Goal: Task Accomplishment & Management: Manage account settings

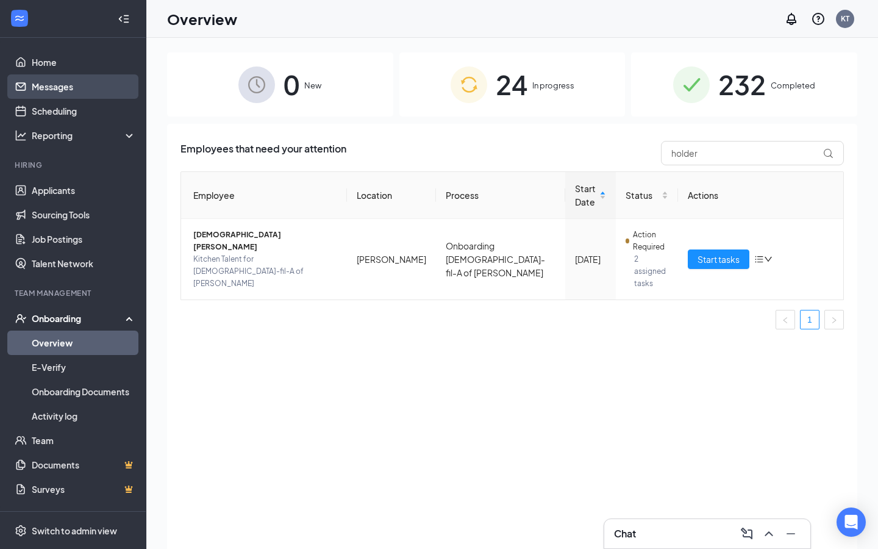
click at [113, 88] on link "Messages" at bounding box center [84, 86] width 104 height 24
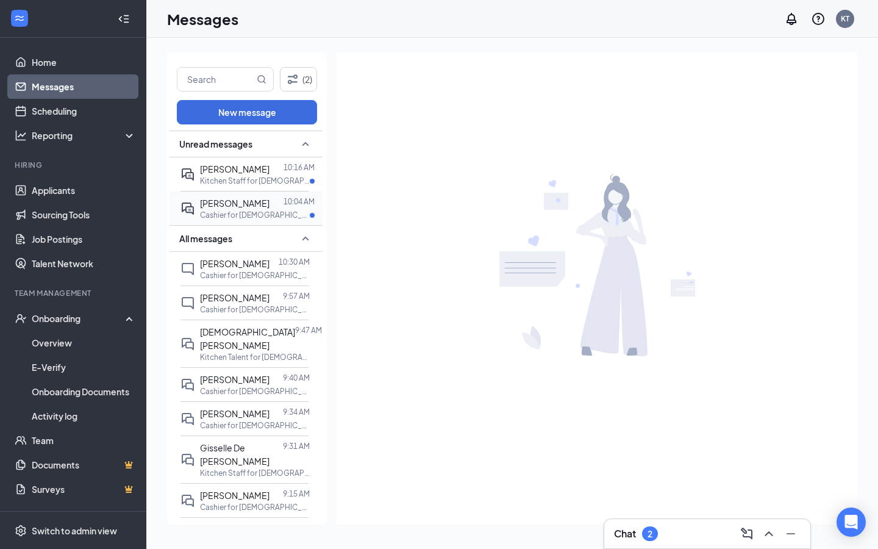
click at [225, 211] on p "Cashier for [DEMOGRAPHIC_DATA]-fil-A of [PERSON_NAME] at [PERSON_NAME]" at bounding box center [255, 215] width 110 height 10
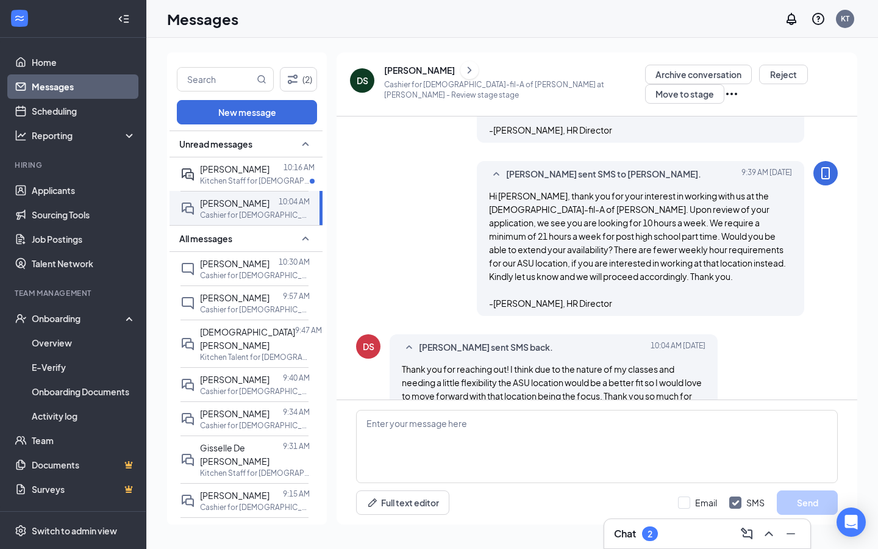
scroll to position [326, 0]
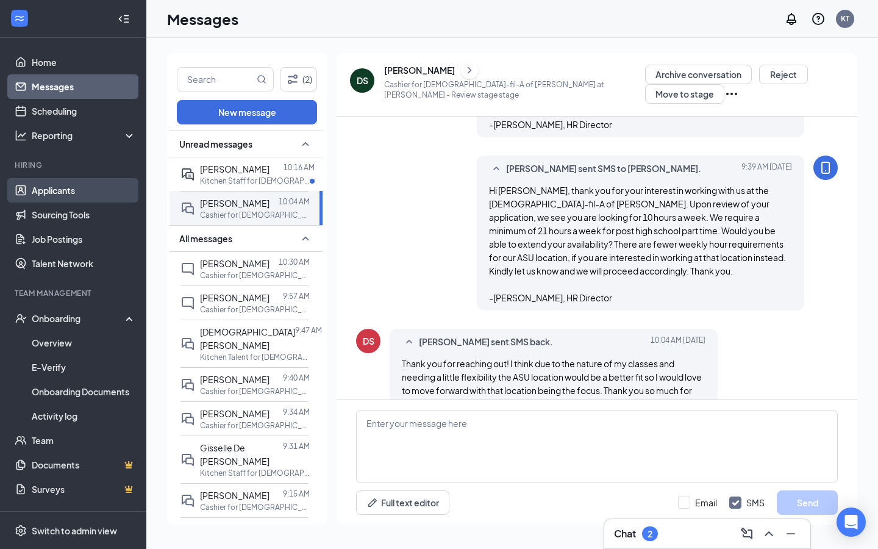
click at [108, 187] on link "Applicants" at bounding box center [84, 190] width 104 height 24
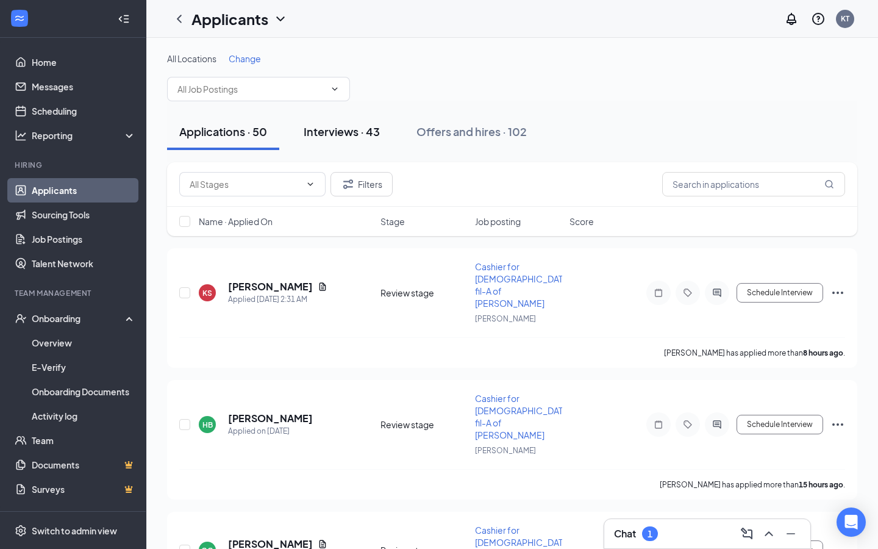
click at [360, 129] on div "Interviews · 43" at bounding box center [342, 131] width 76 height 15
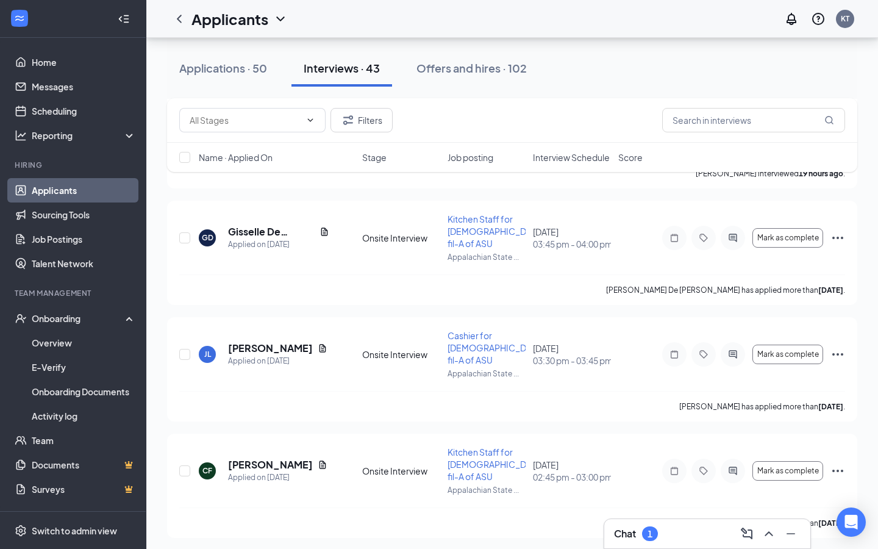
scroll to position [1225, 0]
click at [248, 61] on div "Applications · 50" at bounding box center [223, 67] width 88 height 15
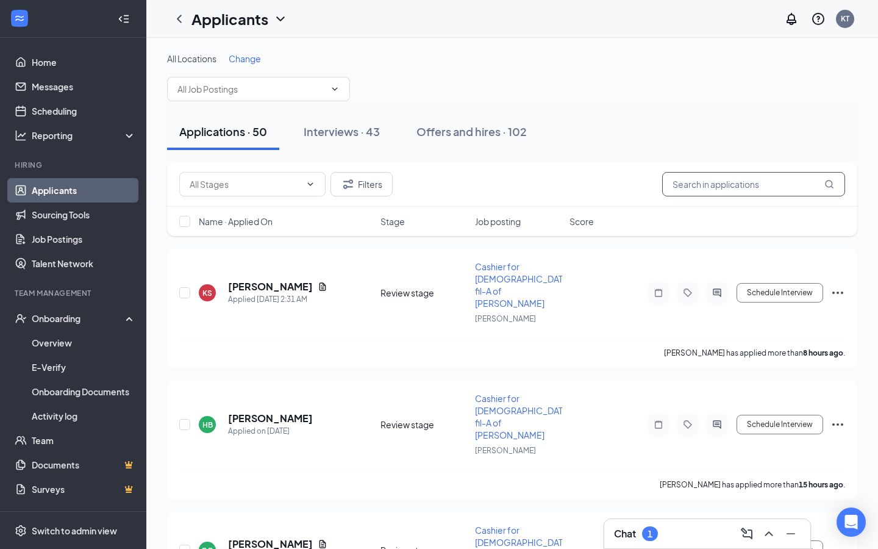
click at [703, 182] on input "text" at bounding box center [753, 184] width 183 height 24
type input "seaford"
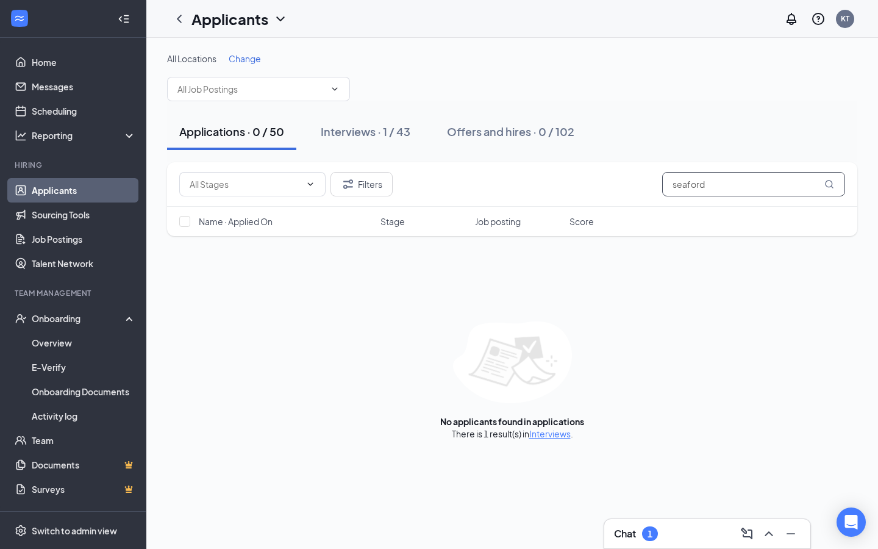
click at [739, 186] on input "seaford" at bounding box center [753, 184] width 183 height 24
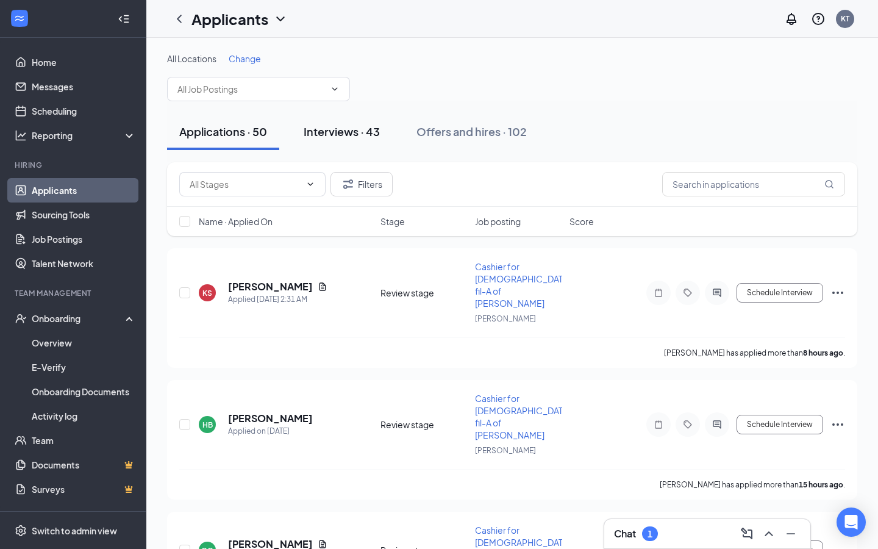
click at [365, 134] on div "Interviews · 43" at bounding box center [342, 131] width 76 height 15
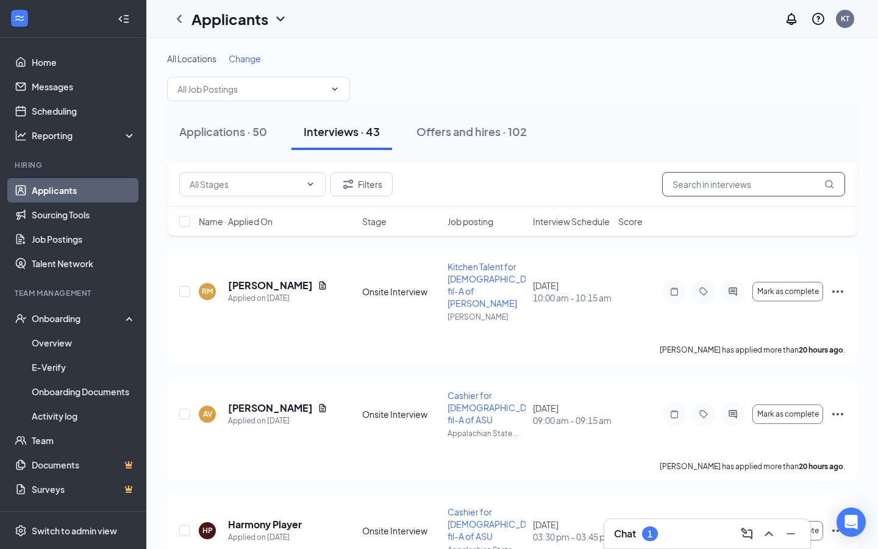
click at [691, 181] on input "text" at bounding box center [753, 184] width 183 height 24
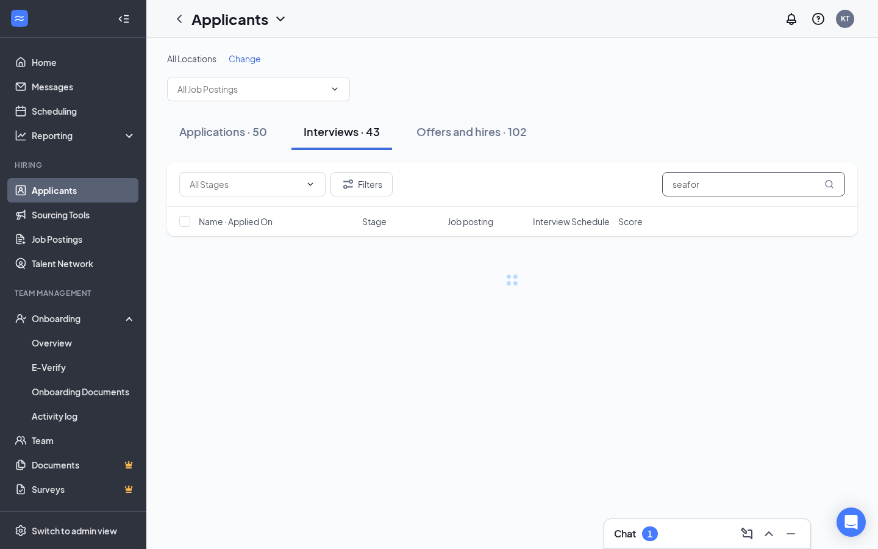
type input "seaford"
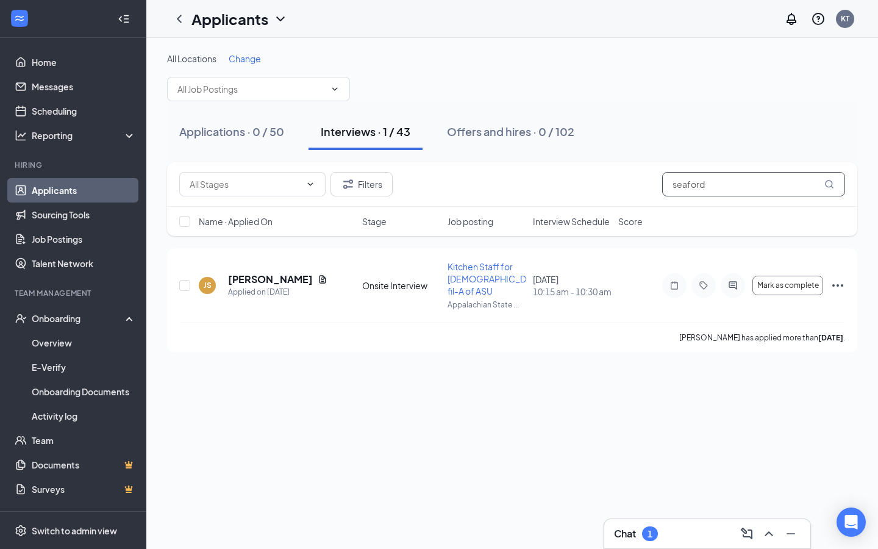
click at [736, 182] on input "seaford" at bounding box center [753, 184] width 183 height 24
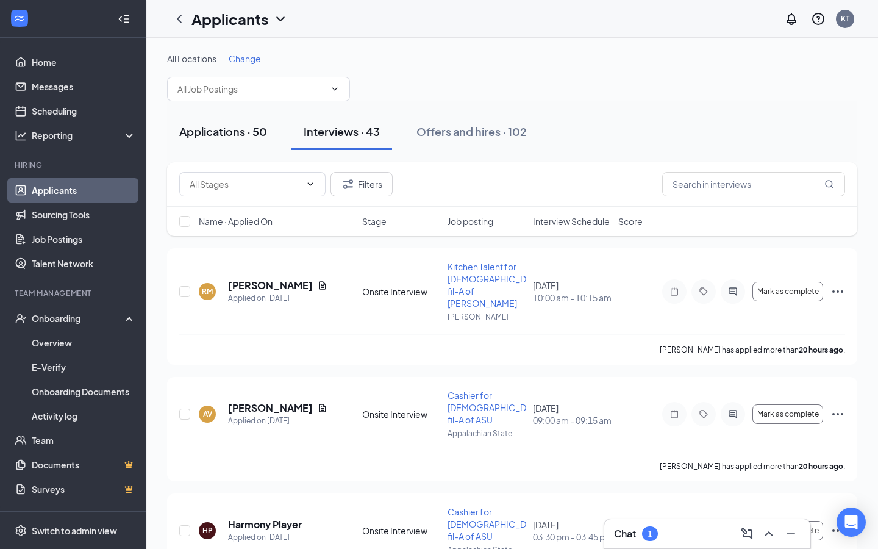
click at [258, 141] on button "Applications · 50" at bounding box center [223, 131] width 112 height 37
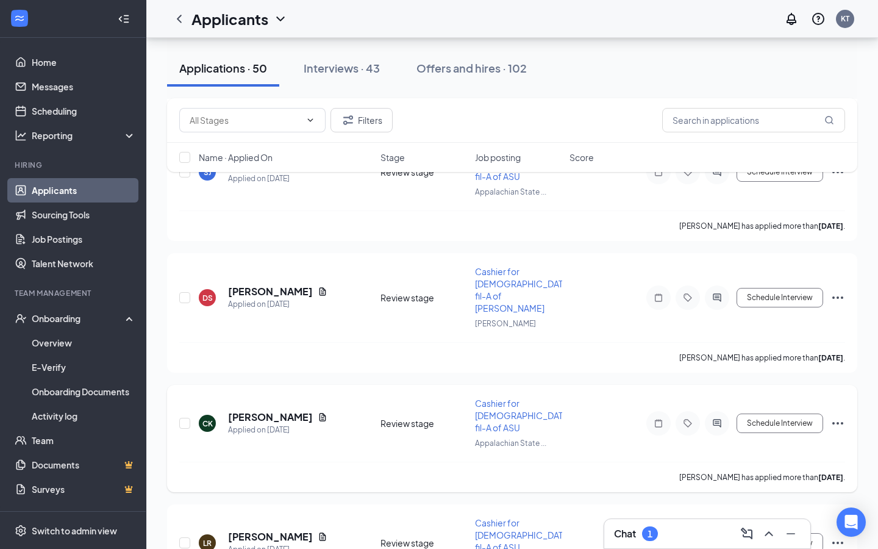
scroll to position [3414, 0]
click at [369, 62] on div "Interviews · 43" at bounding box center [342, 67] width 76 height 15
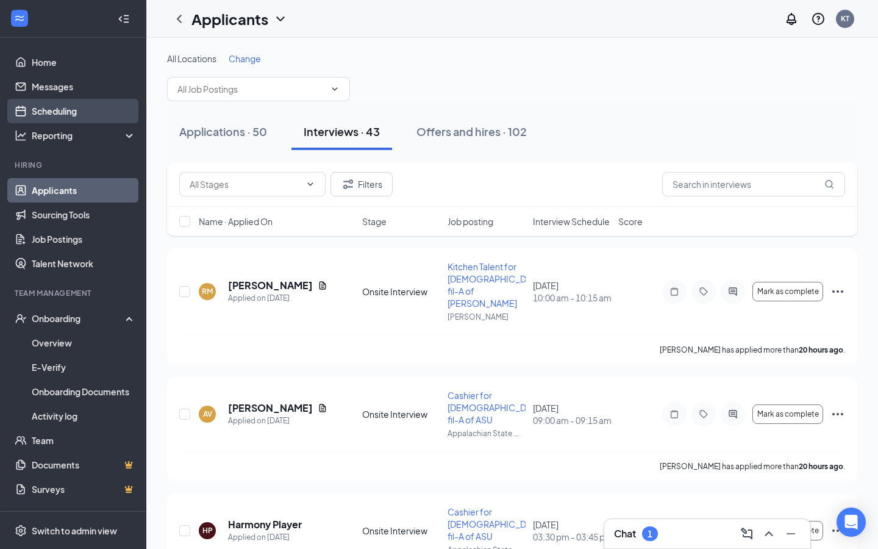
click at [124, 116] on link "Scheduling" at bounding box center [84, 111] width 104 height 24
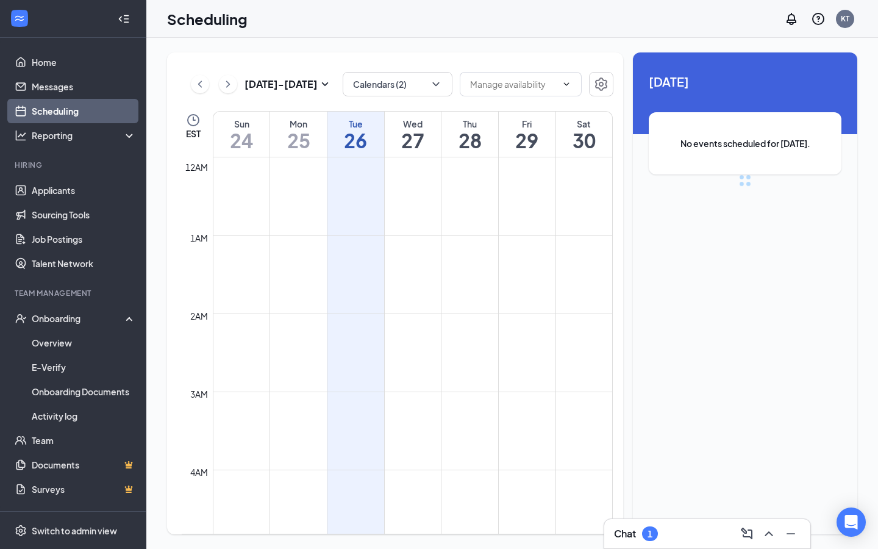
scroll to position [599, 0]
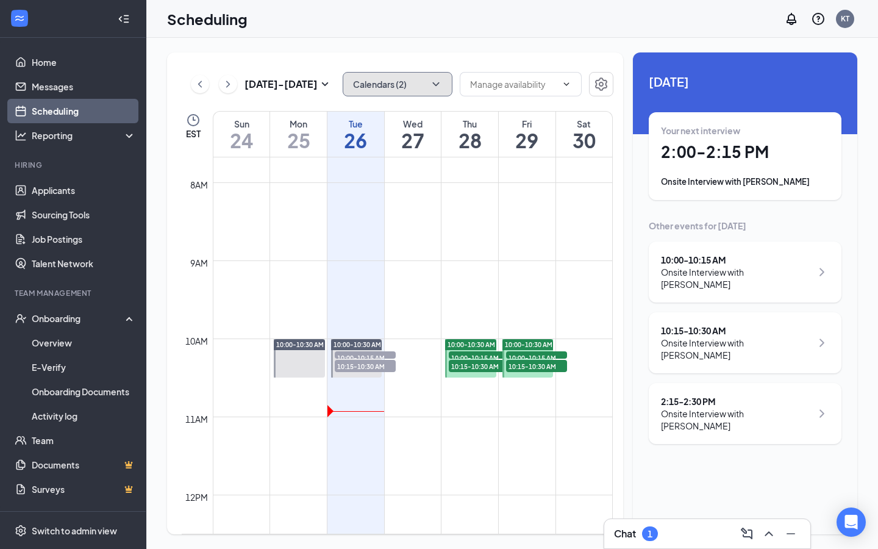
click at [371, 83] on button "Calendars (2)" at bounding box center [398, 84] width 110 height 24
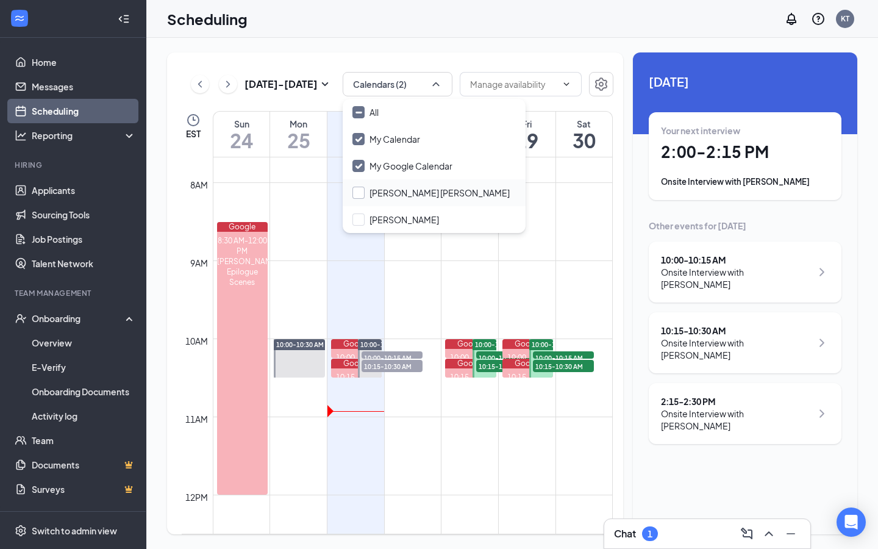
click at [363, 192] on input "[PERSON_NAME] [PERSON_NAME]" at bounding box center [430, 193] width 157 height 12
checkbox input "true"
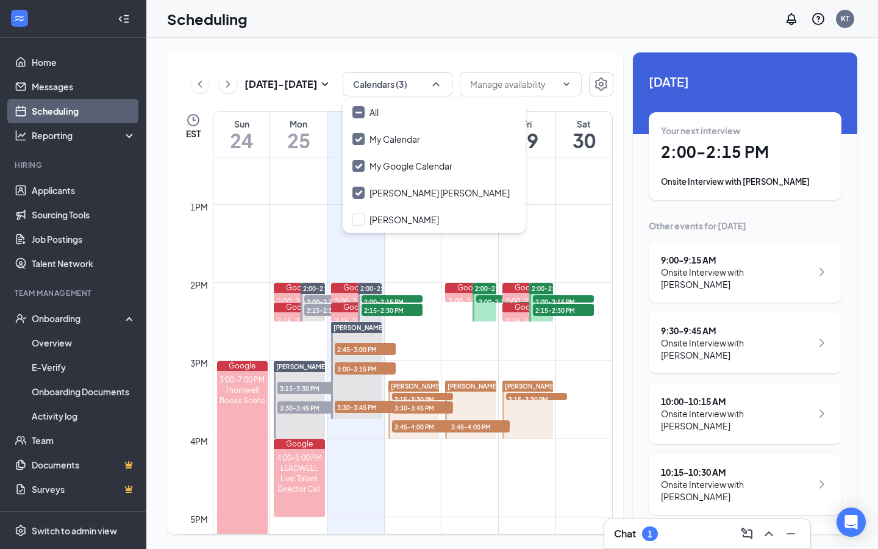
scroll to position [969, 0]
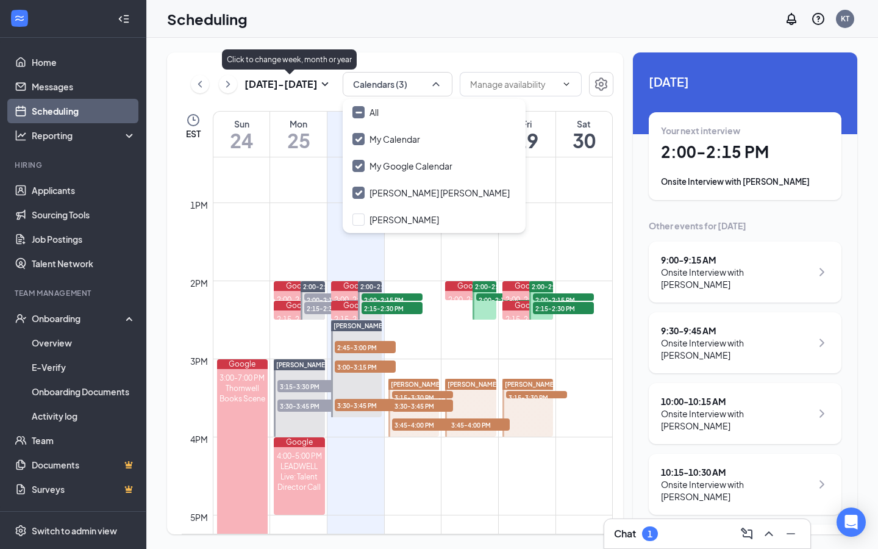
click at [303, 84] on h3 "[DATE] - [DATE]" at bounding box center [280, 83] width 73 height 13
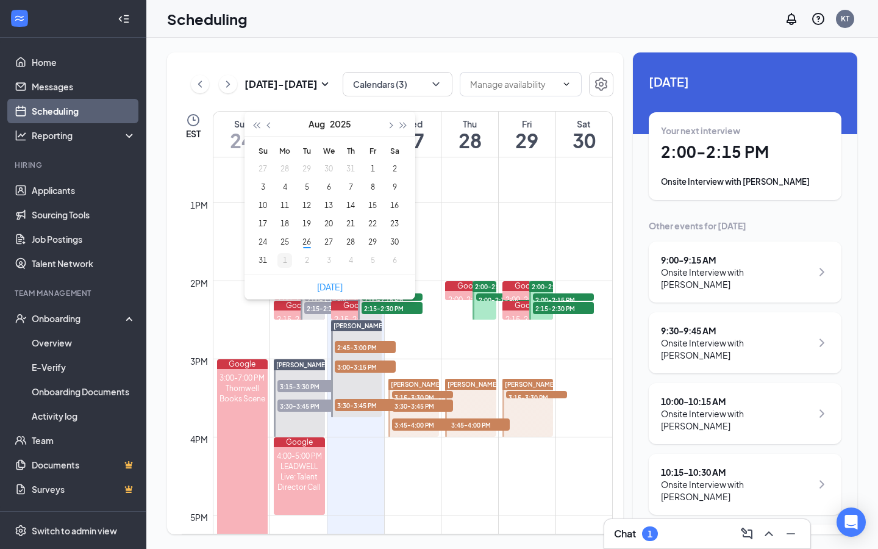
type input "[DATE]"
click at [283, 260] on div "1" at bounding box center [284, 260] width 15 height 15
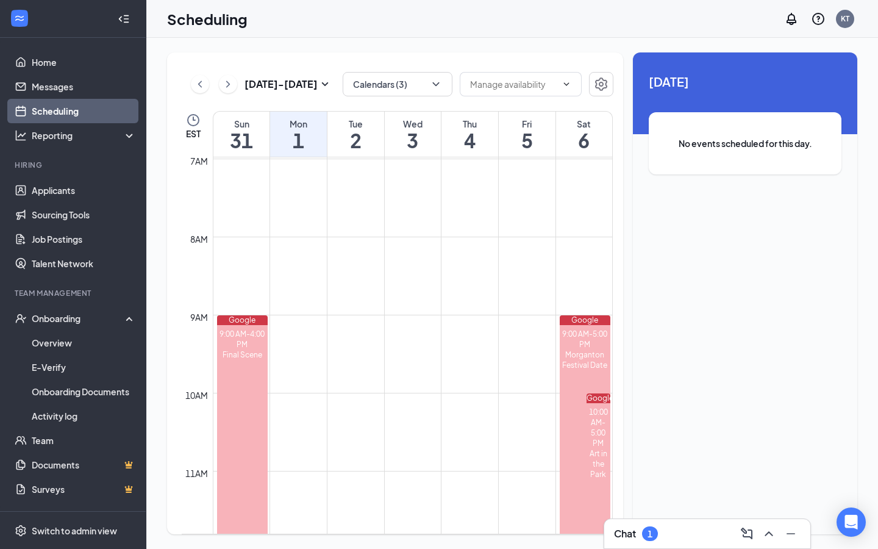
scroll to position [544, 0]
click at [358, 319] on td at bounding box center [413, 326] width 400 height 20
drag, startPoint x: 361, startPoint y: 339, endPoint x: 361, endPoint y: 354, distance: 14.6
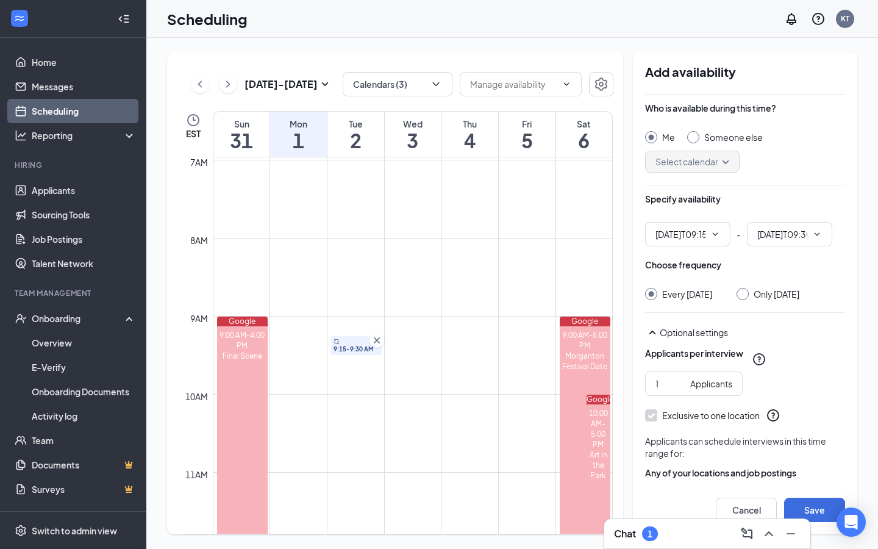
type input "09:15 AM"
type input "09:30 AM"
click at [745, 294] on input "Only [DATE]" at bounding box center [740, 292] width 9 height 9
radio input "true"
radio input "false"
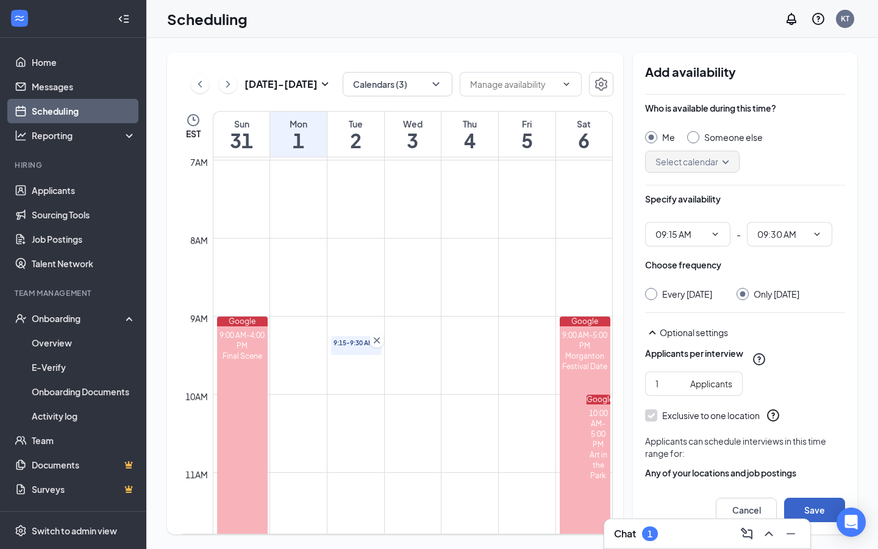
click at [808, 504] on button "Save" at bounding box center [814, 509] width 61 height 24
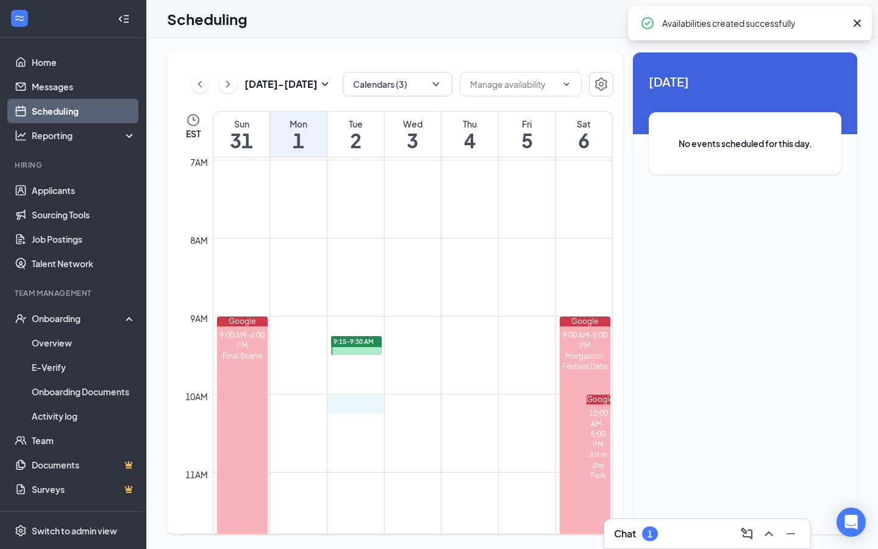
drag, startPoint x: 367, startPoint y: 396, endPoint x: 367, endPoint y: 407, distance: 10.4
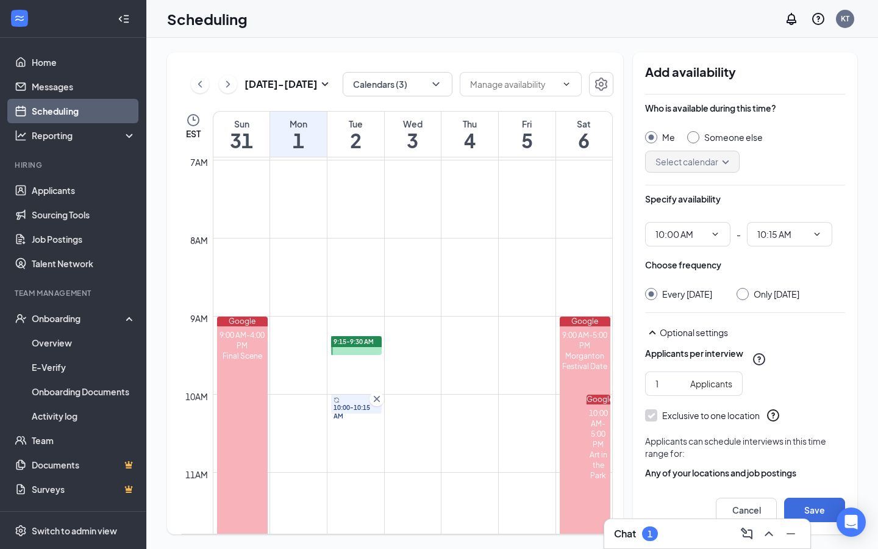
click at [755, 290] on div "Only [DATE]" at bounding box center [767, 294] width 63 height 12
click at [747, 297] on div at bounding box center [742, 294] width 12 height 12
click at [749, 293] on div at bounding box center [742, 294] width 12 height 12
click at [749, 292] on div at bounding box center [742, 294] width 12 height 12
click at [745, 295] on input "Only [DATE]" at bounding box center [740, 292] width 9 height 9
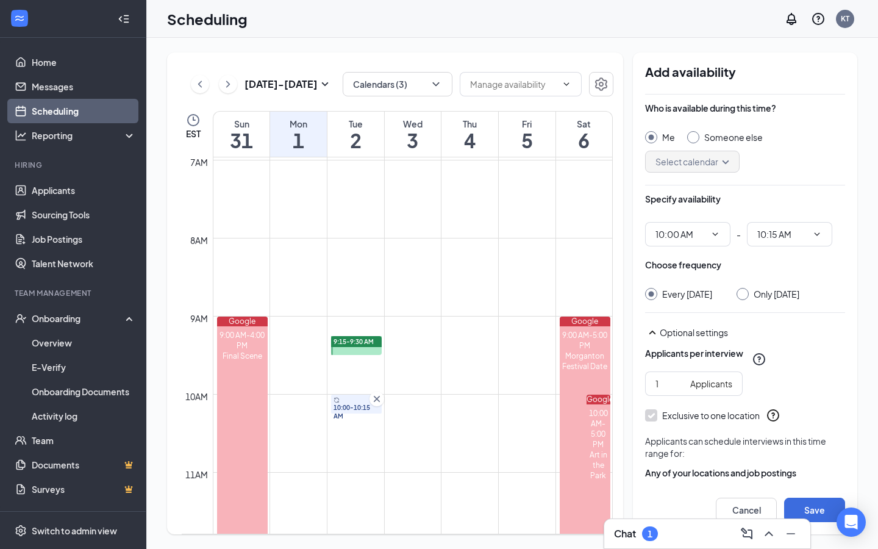
radio input "true"
radio input "false"
click at [805, 508] on button "Save" at bounding box center [814, 509] width 61 height 24
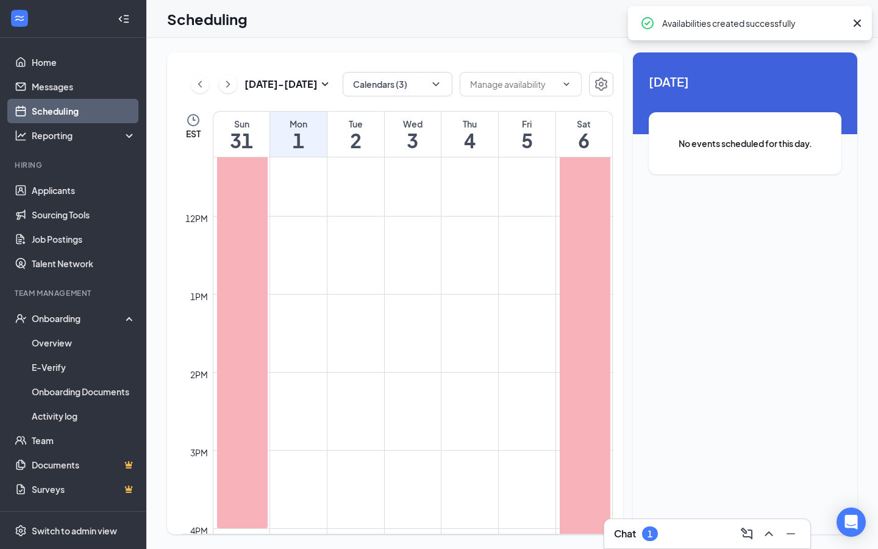
scroll to position [883, 0]
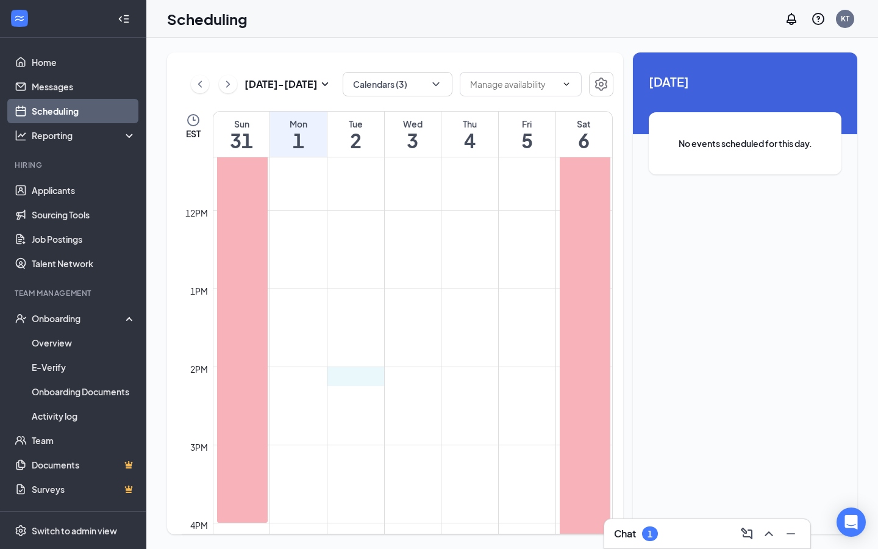
drag, startPoint x: 355, startPoint y: 372, endPoint x: 355, endPoint y: 383, distance: 11.0
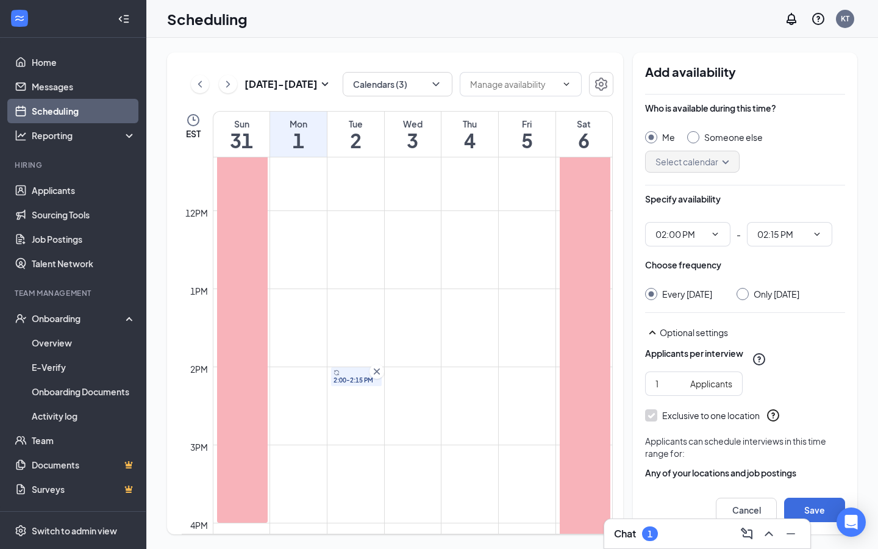
click at [745, 294] on input "Only [DATE]" at bounding box center [740, 292] width 9 height 9
radio input "true"
radio input "false"
click at [803, 506] on button "Save" at bounding box center [814, 509] width 61 height 24
click at [745, 293] on input "Only [DATE]" at bounding box center [740, 292] width 9 height 9
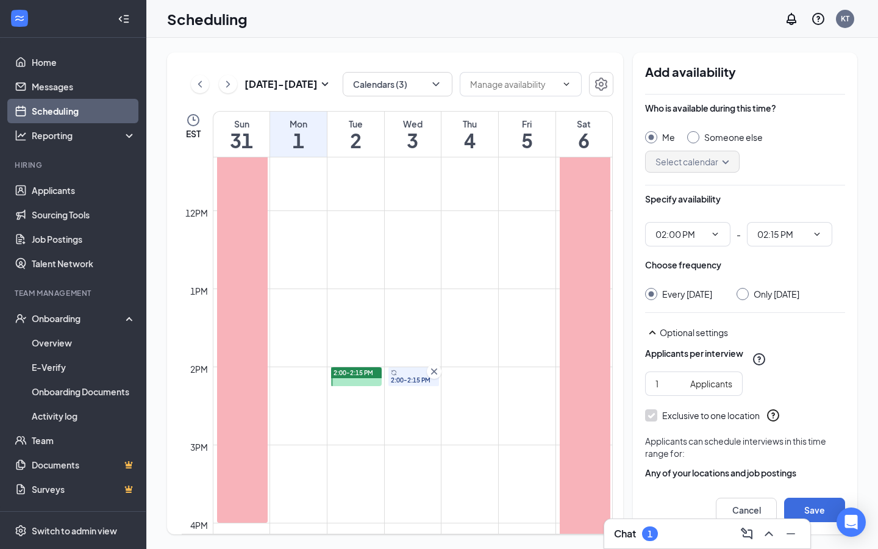
radio input "true"
radio input "false"
click at [813, 507] on button "Save" at bounding box center [814, 509] width 61 height 24
click at [745, 296] on input "Only [DATE]" at bounding box center [740, 292] width 9 height 9
radio input "true"
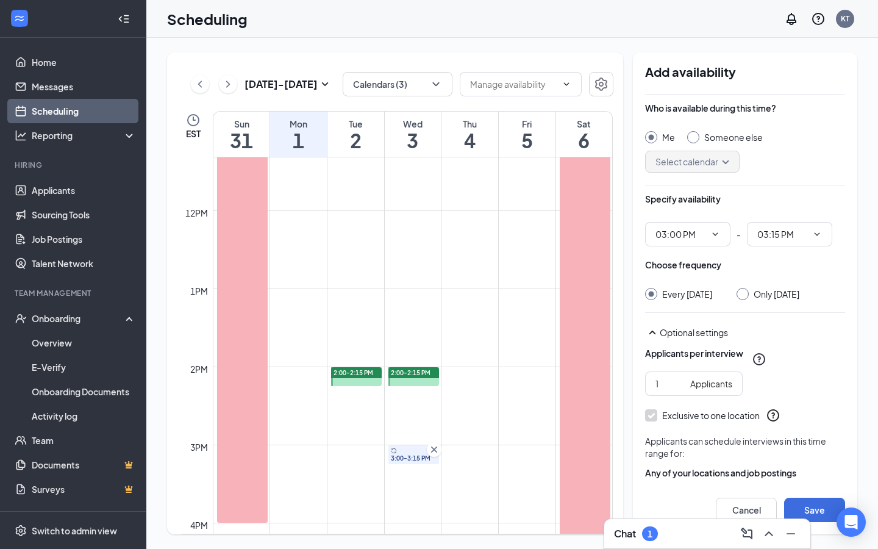
radio input "false"
click at [808, 502] on button "Save" at bounding box center [814, 509] width 61 height 24
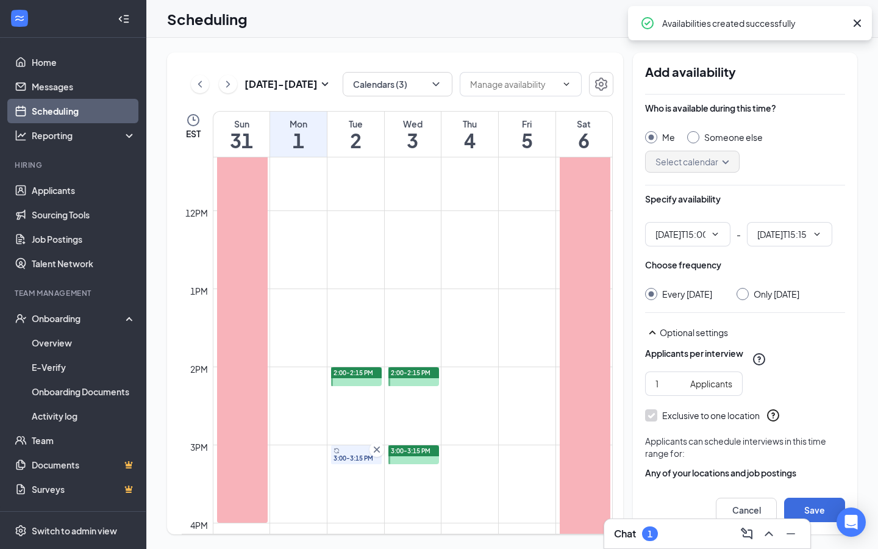
type input "03:00 PM"
type input "03:15 PM"
click at [745, 295] on input "Only [DATE]" at bounding box center [740, 292] width 9 height 9
radio input "true"
radio input "false"
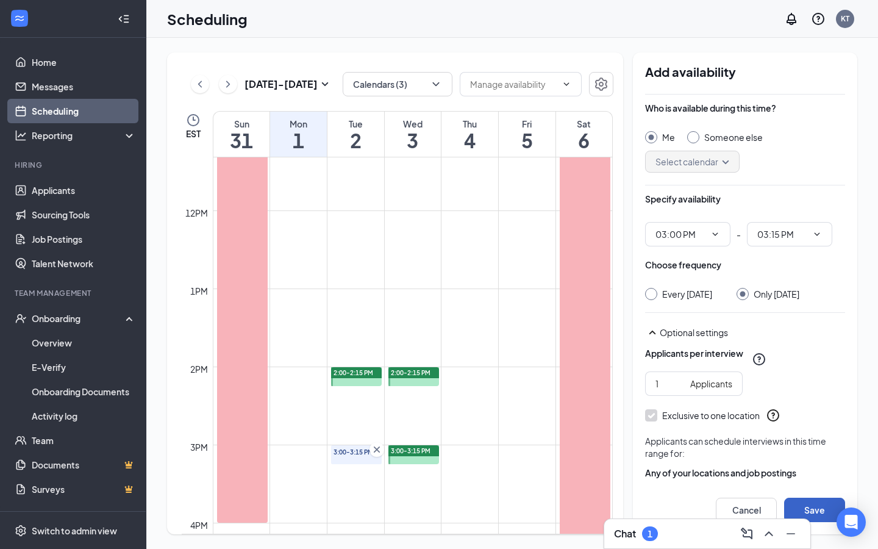
click at [815, 508] on button "Save" at bounding box center [814, 509] width 61 height 24
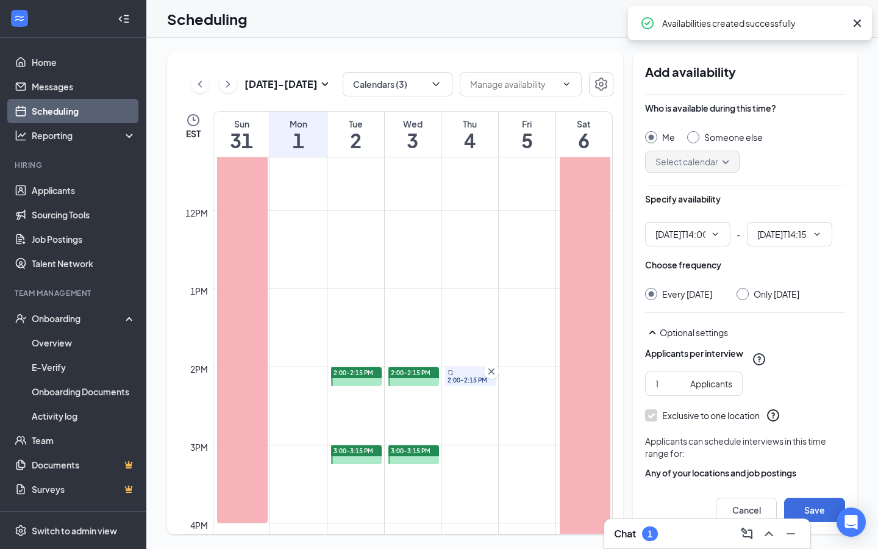
type input "02:00 PM"
type input "02:15 PM"
click at [745, 293] on input "Only [DATE]" at bounding box center [740, 292] width 9 height 9
radio input "true"
radio input "false"
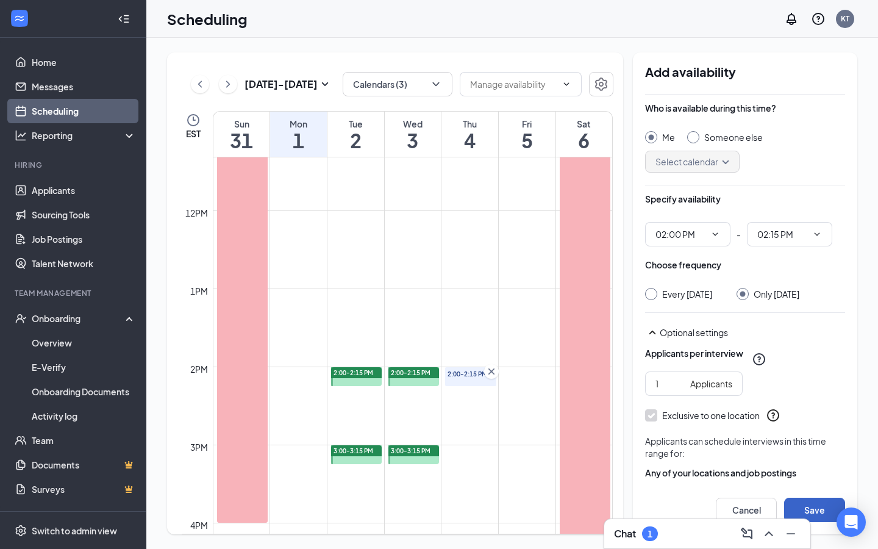
click at [812, 509] on button "Save" at bounding box center [814, 509] width 61 height 24
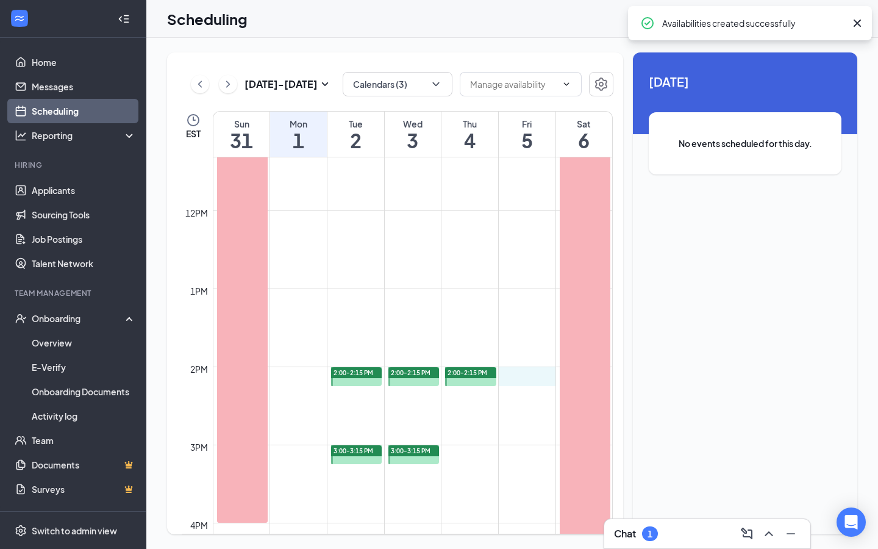
drag, startPoint x: 532, startPoint y: 369, endPoint x: 533, endPoint y: 379, distance: 9.2
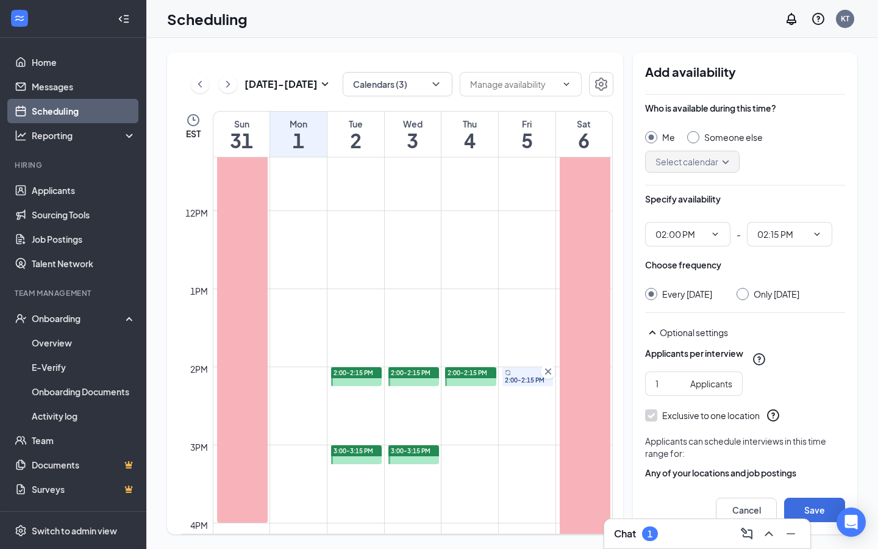
click at [549, 368] on icon "Cross" at bounding box center [548, 371] width 12 height 12
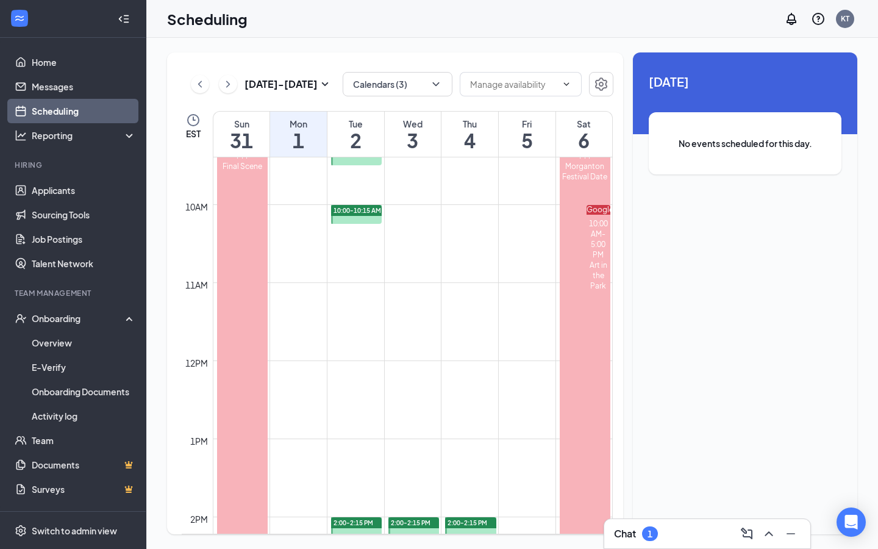
scroll to position [727, 0]
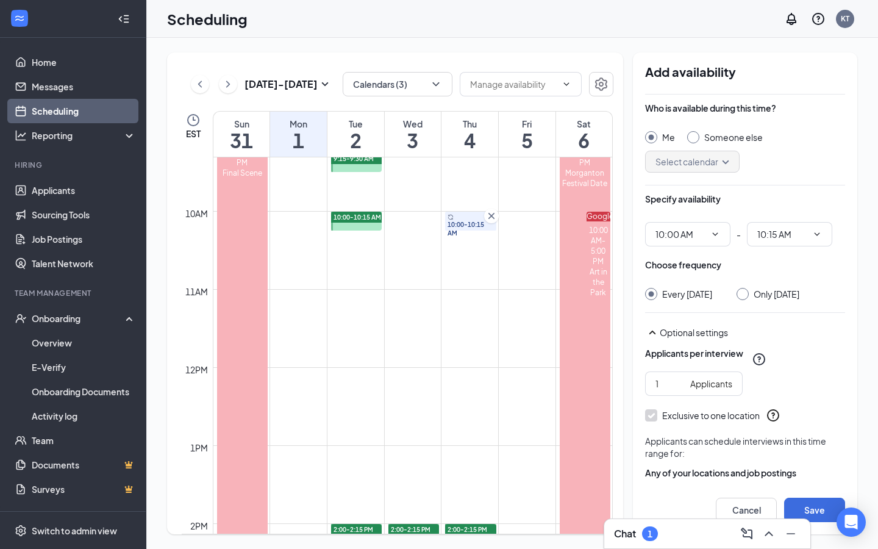
click at [745, 294] on input "Only [DATE]" at bounding box center [740, 292] width 9 height 9
radio input "true"
radio input "false"
click at [825, 504] on button "Save" at bounding box center [814, 509] width 61 height 24
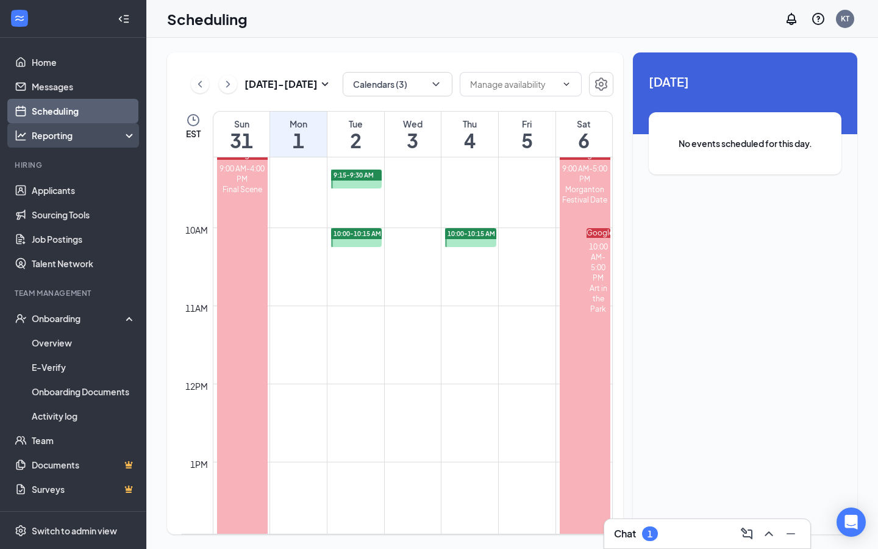
scroll to position [702, 0]
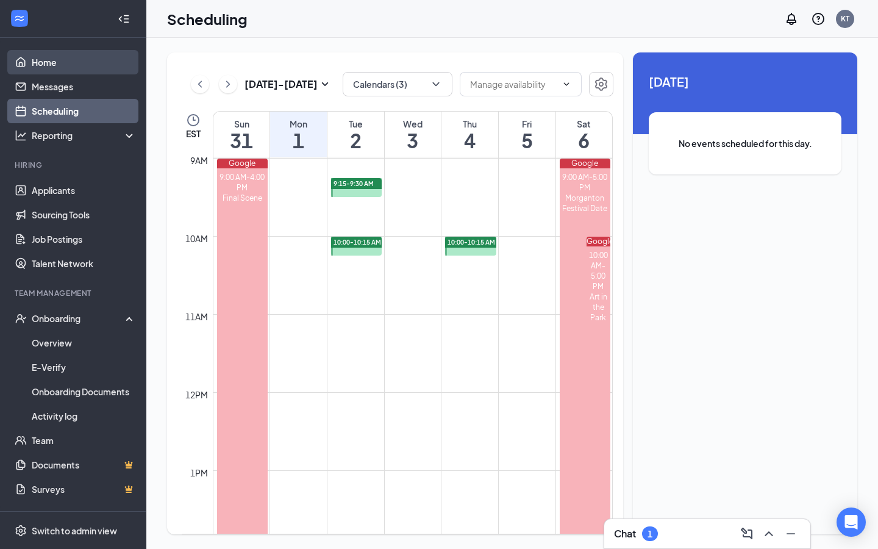
click at [100, 63] on link "Home" at bounding box center [84, 62] width 104 height 24
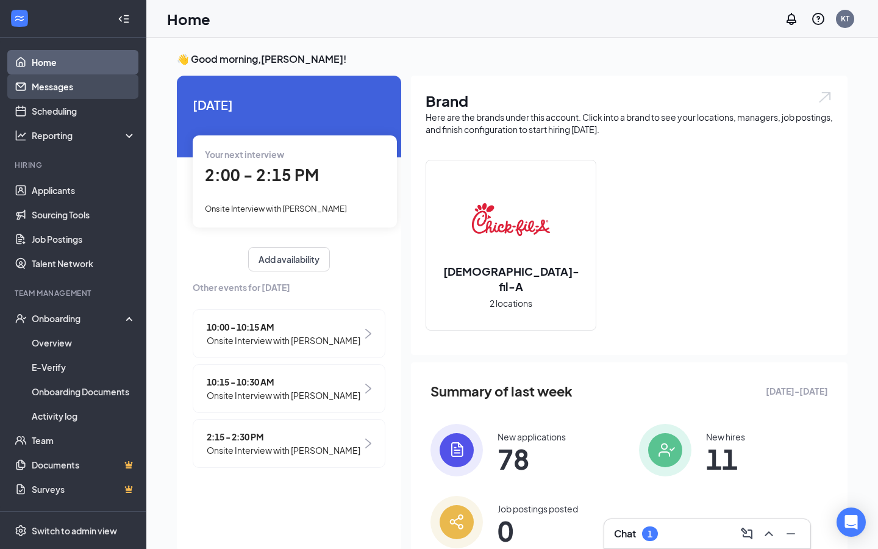
click at [74, 89] on link "Messages" at bounding box center [84, 86] width 104 height 24
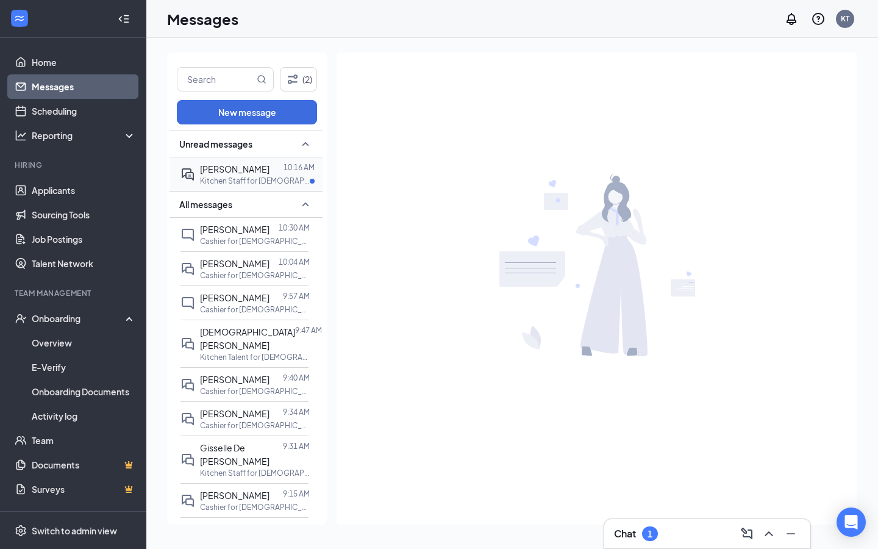
click at [245, 171] on span "[PERSON_NAME]" at bounding box center [234, 168] width 69 height 11
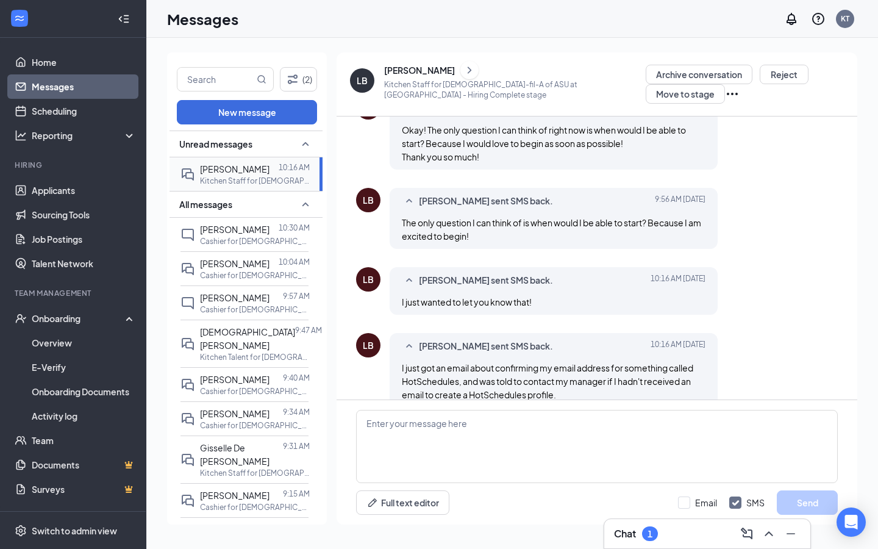
scroll to position [372, 0]
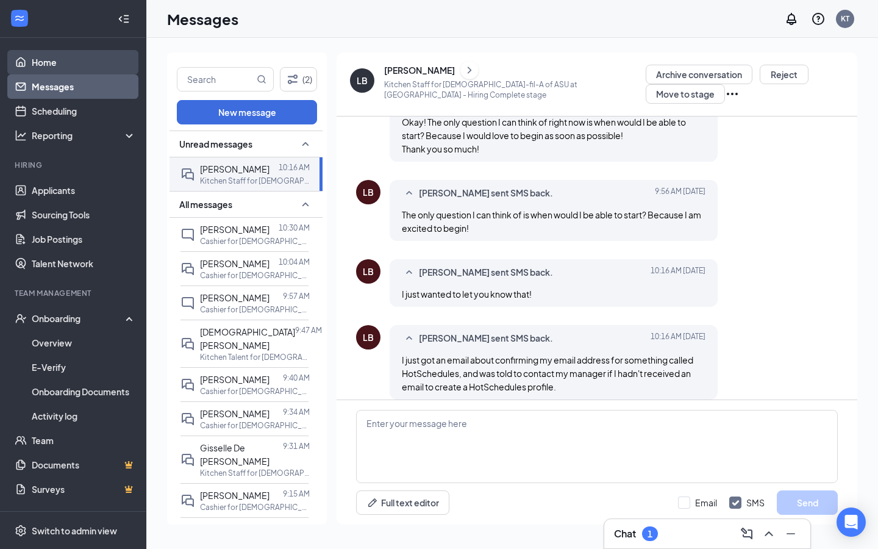
click at [85, 65] on link "Home" at bounding box center [84, 62] width 104 height 24
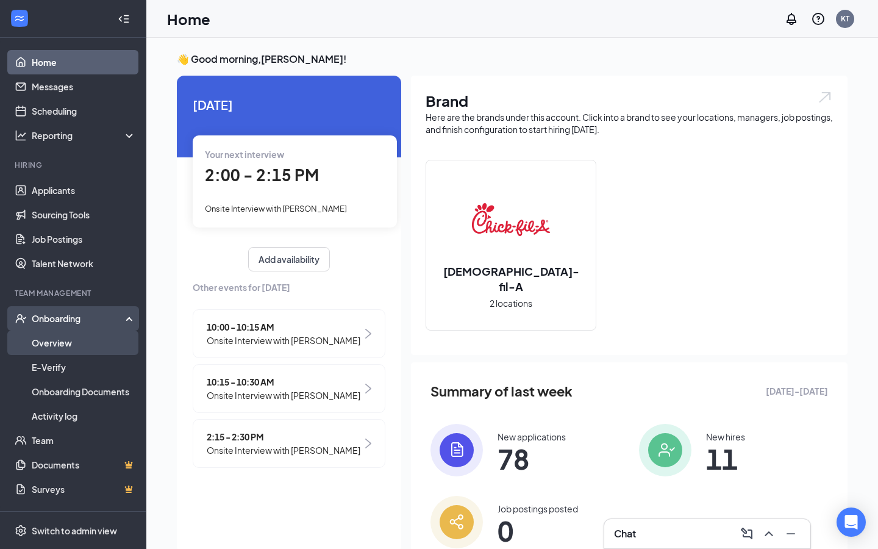
click at [121, 341] on link "Overview" at bounding box center [84, 342] width 104 height 24
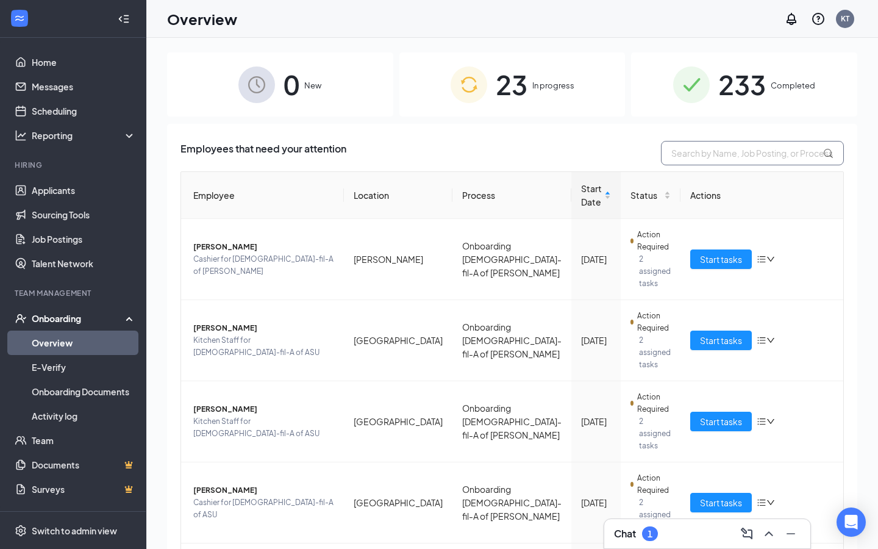
click at [693, 152] on input "text" at bounding box center [752, 153] width 183 height 24
type input "trenton"
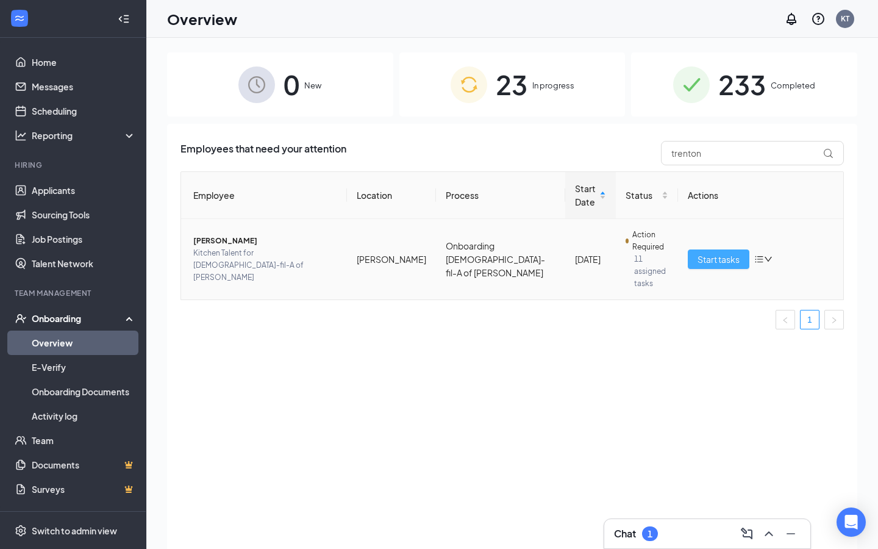
click at [712, 252] on span "Start tasks" at bounding box center [718, 258] width 42 height 13
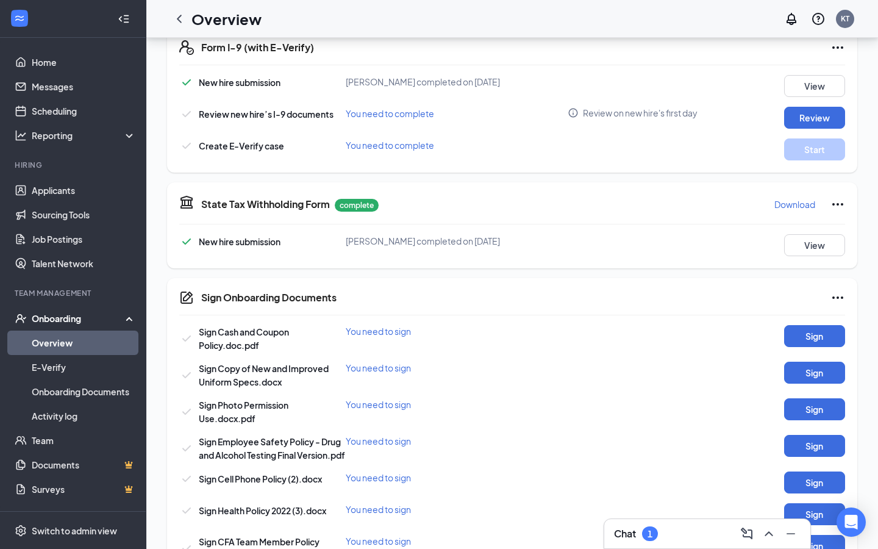
scroll to position [388, 0]
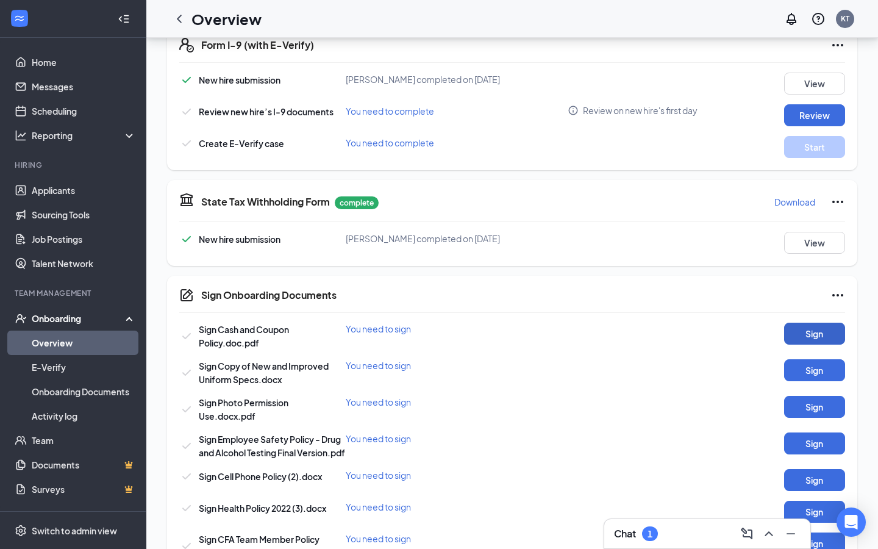
click at [797, 332] on button "Sign" at bounding box center [814, 333] width 61 height 22
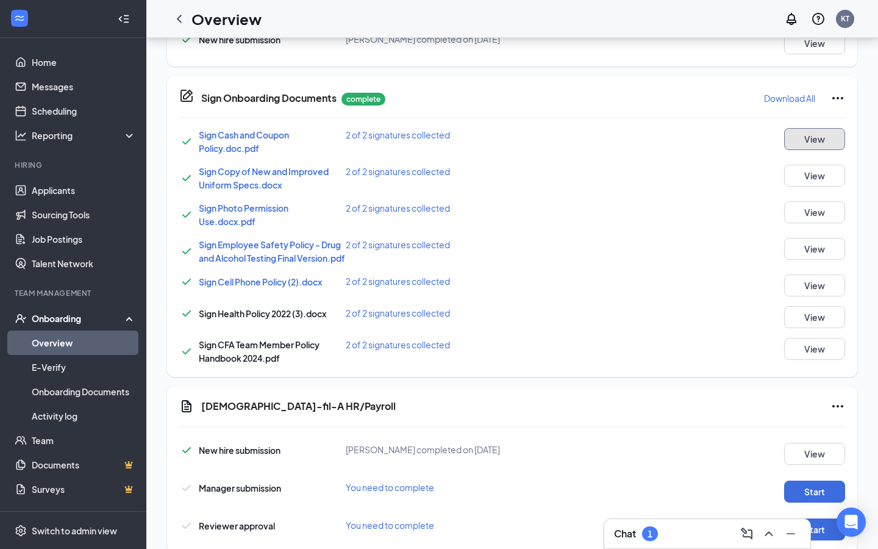
scroll to position [629, 0]
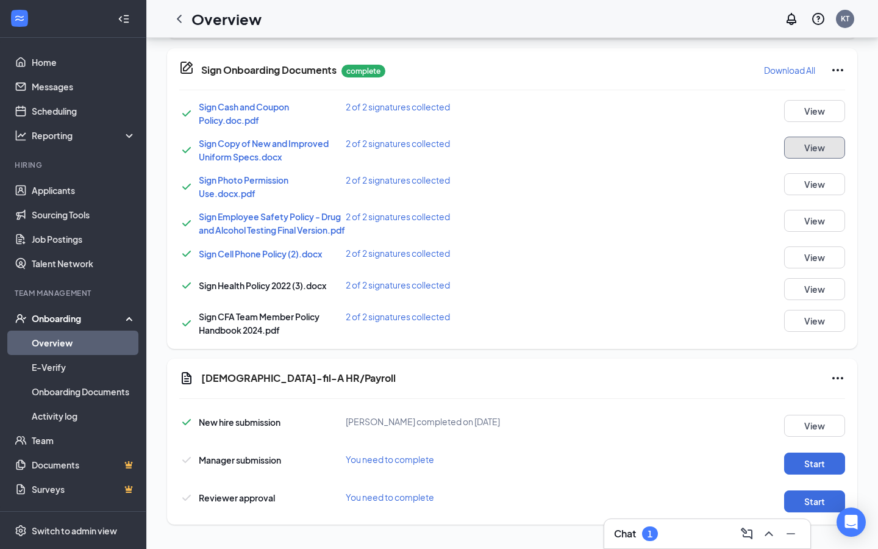
click at [832, 139] on button "View" at bounding box center [814, 148] width 61 height 22
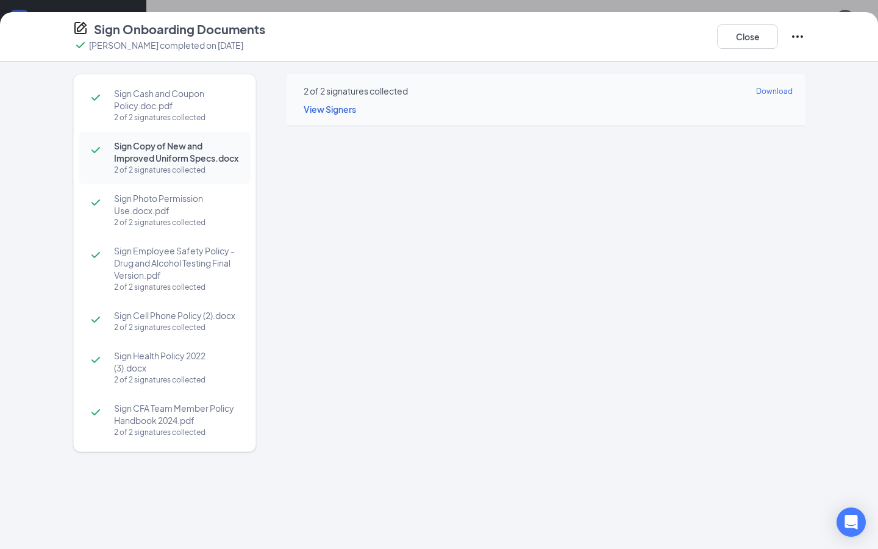
click at [575, 84] on div "2 of 2 signatures collected Download" at bounding box center [546, 91] width 494 height 14
click at [736, 39] on button "Close" at bounding box center [747, 36] width 61 height 24
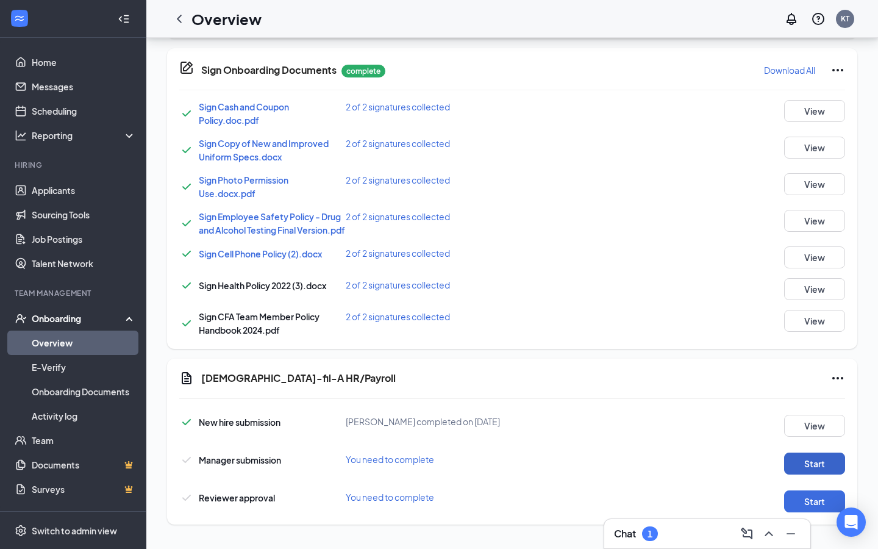
click at [802, 470] on button "Start" at bounding box center [814, 463] width 61 height 22
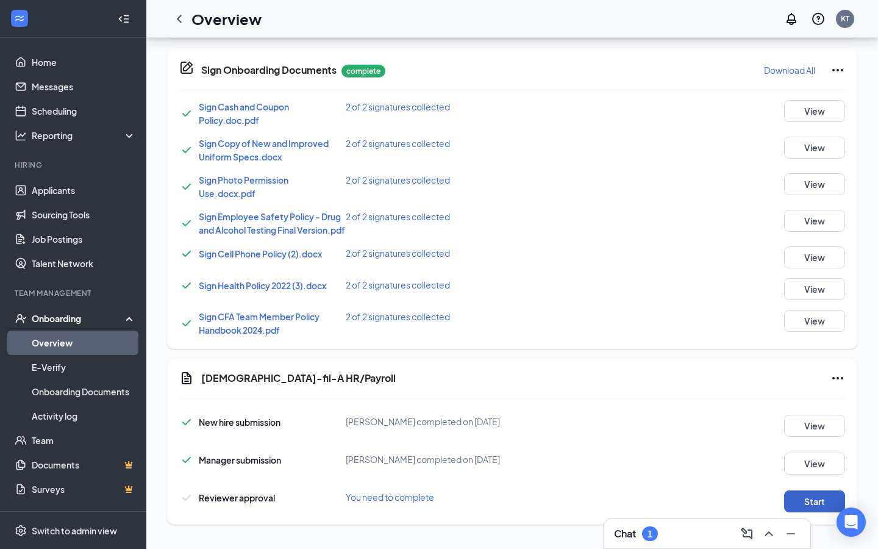
click at [825, 507] on button "Start" at bounding box center [814, 501] width 61 height 22
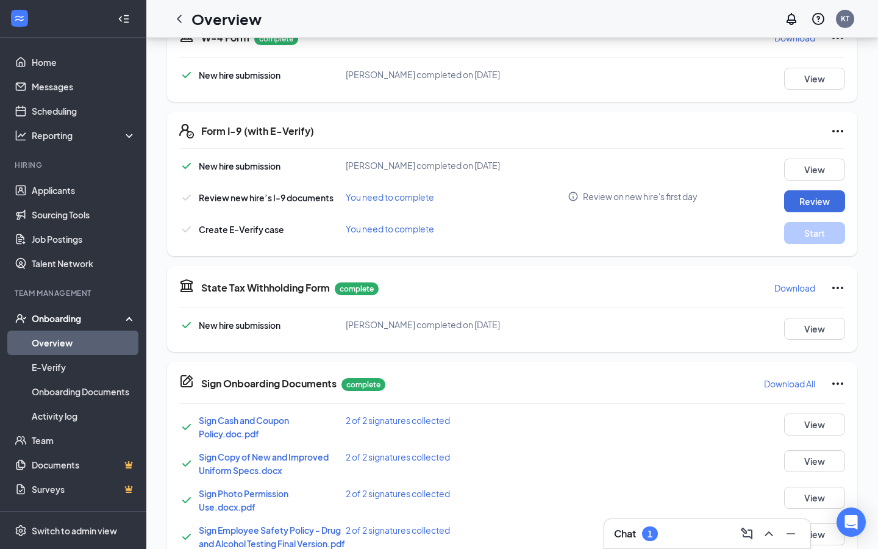
scroll to position [0, 0]
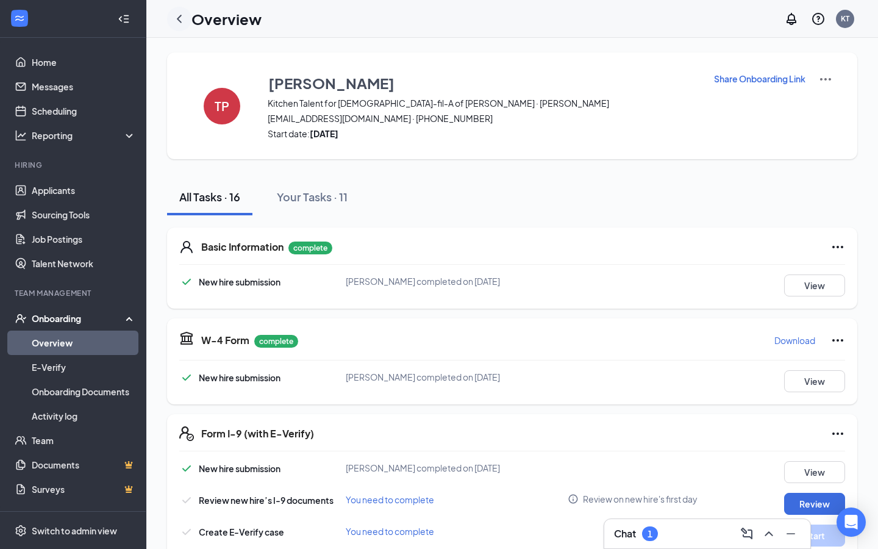
click at [179, 20] on icon "ChevronLeft" at bounding box center [179, 19] width 5 height 8
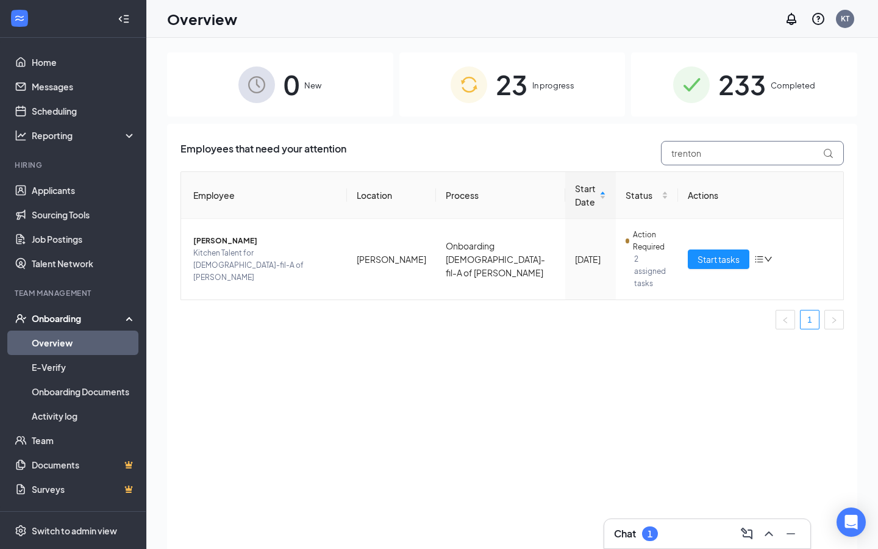
click at [688, 151] on input "trenton" at bounding box center [752, 153] width 183 height 24
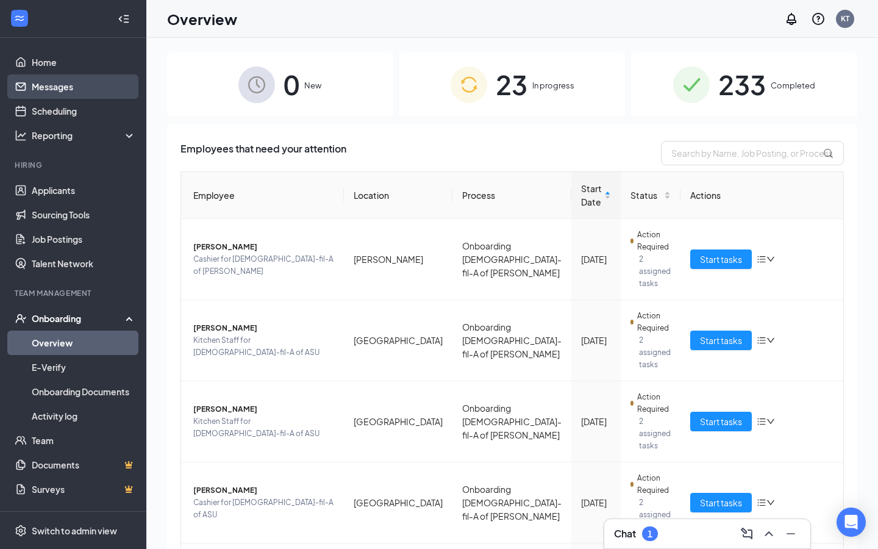
click at [76, 92] on link "Messages" at bounding box center [84, 86] width 104 height 24
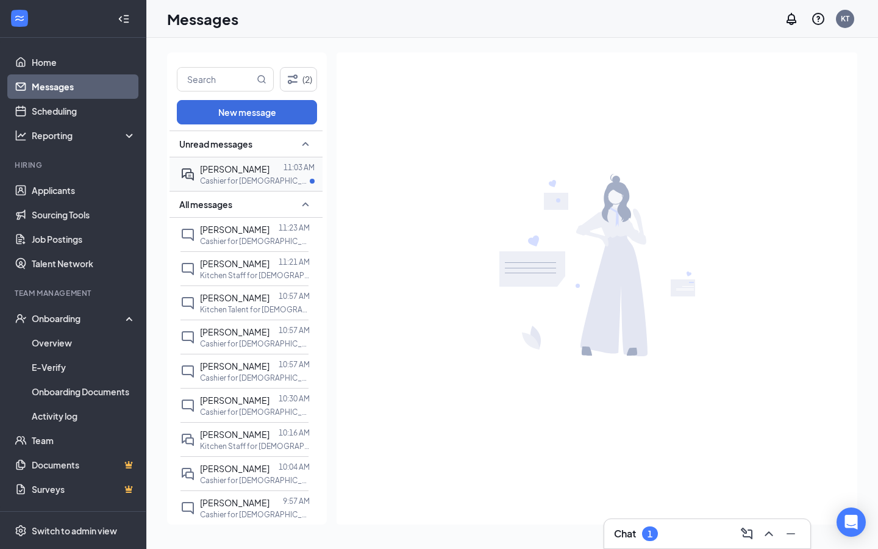
click at [210, 176] on p "Cashier for [DEMOGRAPHIC_DATA]-fil-A of [PERSON_NAME] at [PERSON_NAME]" at bounding box center [255, 181] width 110 height 10
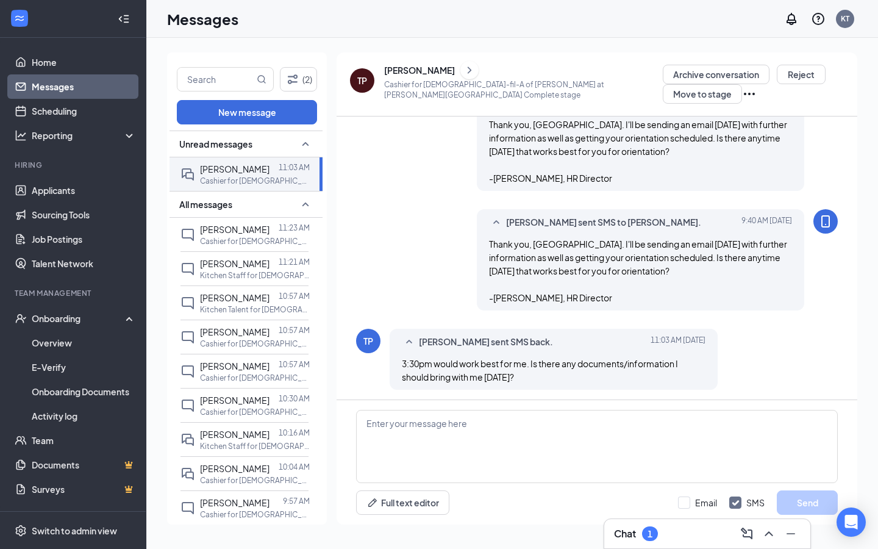
scroll to position [451, 0]
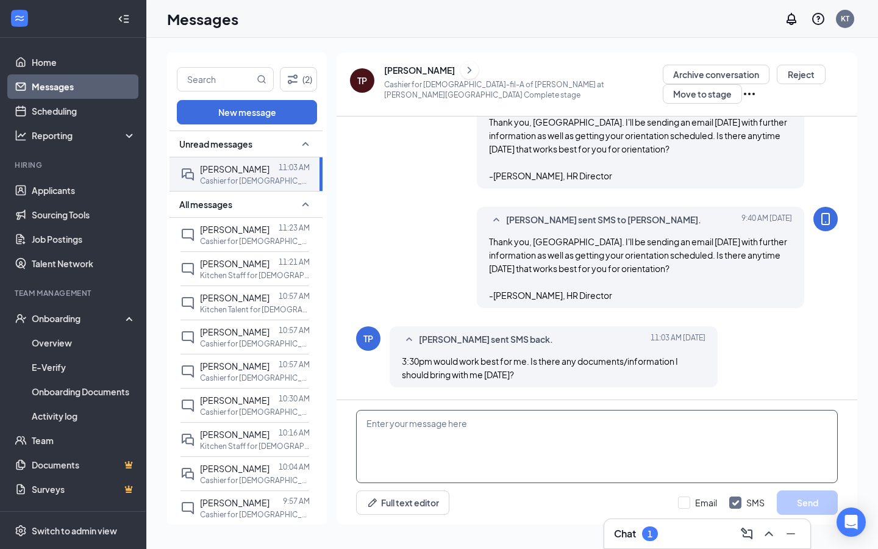
click at [446, 410] on textarea at bounding box center [597, 446] width 482 height 73
type textarea "Sounds great, thank you. Let's plan on orientation [DATE], [DATE] 3:30 PM. I'll…"
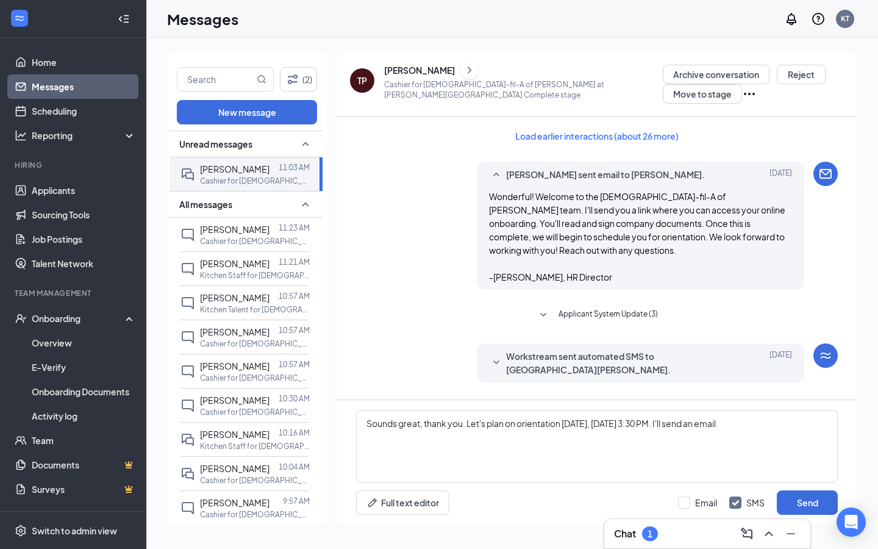
scroll to position [451, 0]
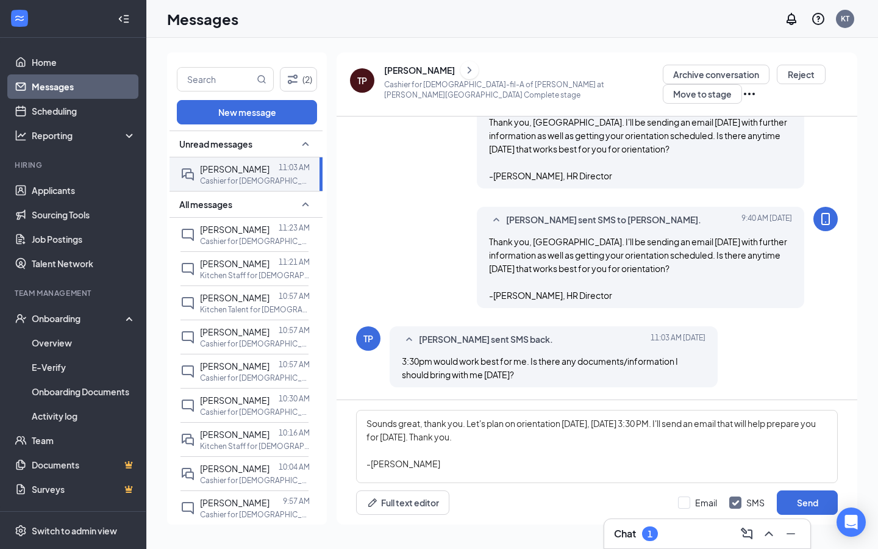
type textarea "Sounds great, thank you. Let's plan on orientation tomorrow, August 27th at 3:3…"
click at [686, 508] on div "Email SMS Send" at bounding box center [758, 502] width 160 height 24
click at [686, 502] on input "Email" at bounding box center [697, 502] width 39 height 12
checkbox input "true"
click at [794, 508] on button "Send" at bounding box center [807, 502] width 61 height 24
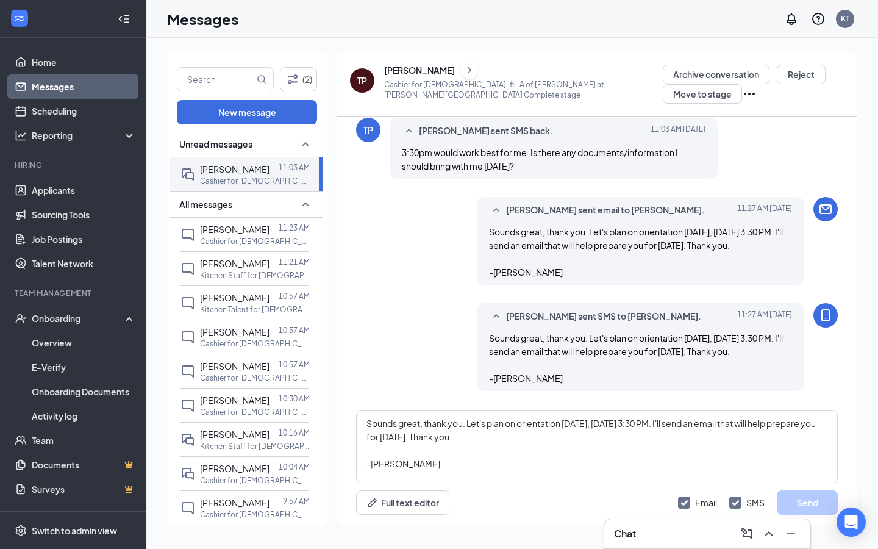
scroll to position [663, 0]
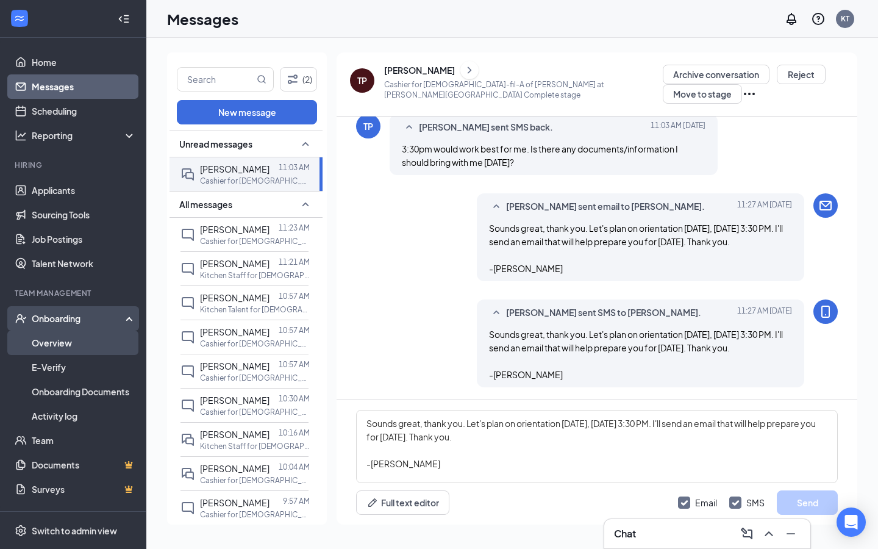
click at [68, 337] on link "Overview" at bounding box center [84, 342] width 104 height 24
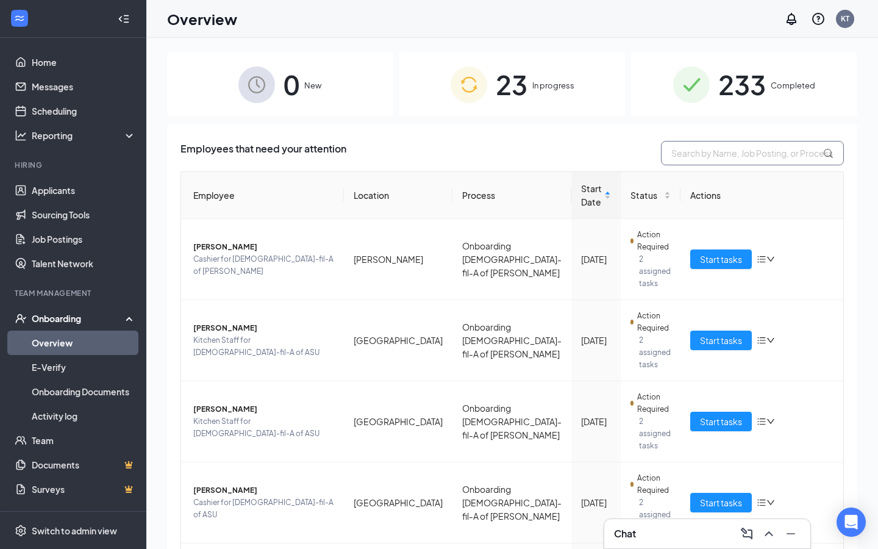
click at [696, 152] on input "text" at bounding box center [752, 153] width 183 height 24
type input "olivia"
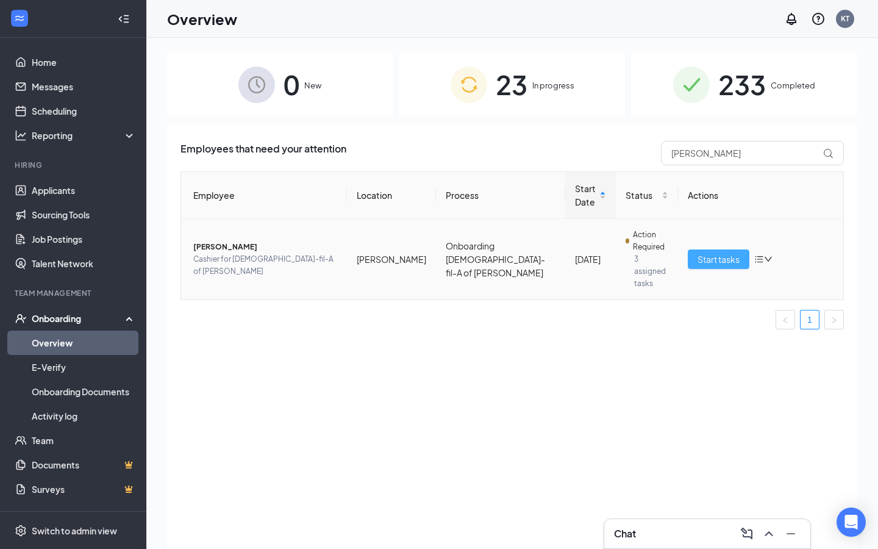
click at [718, 255] on span "Start tasks" at bounding box center [718, 258] width 42 height 13
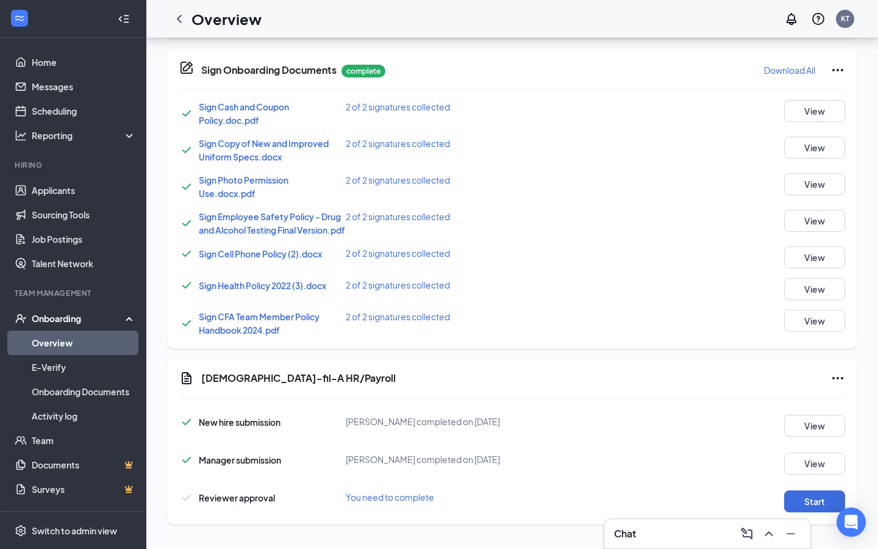
scroll to position [629, 0]
click at [810, 499] on button "Start" at bounding box center [814, 501] width 61 height 22
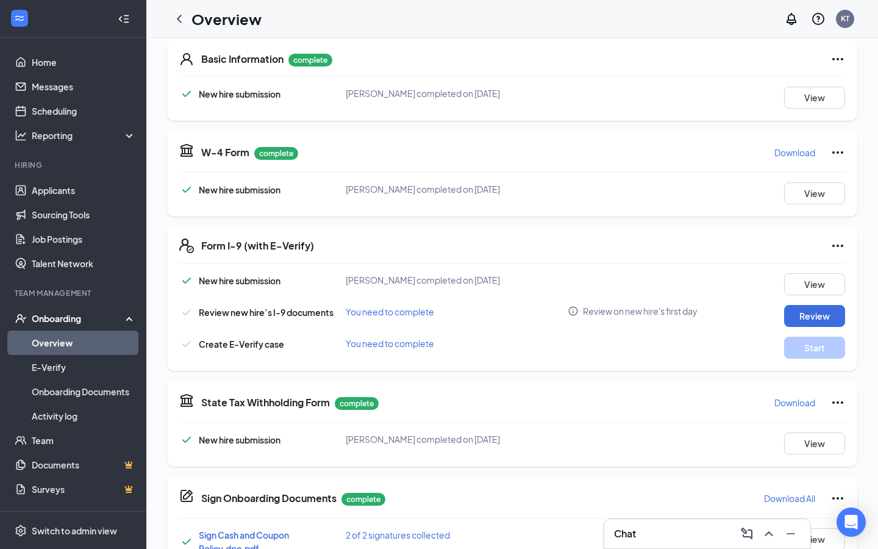
scroll to position [0, 0]
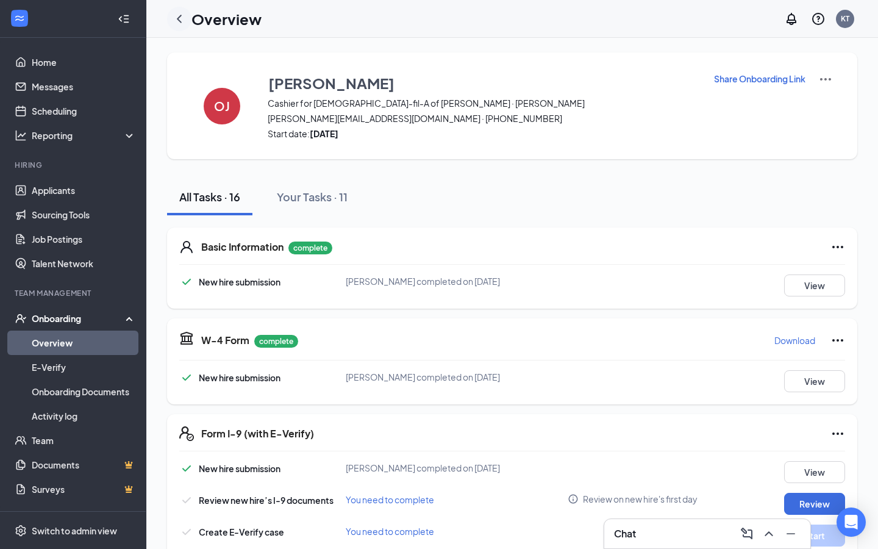
click at [180, 20] on icon "ChevronLeft" at bounding box center [179, 19] width 15 height 15
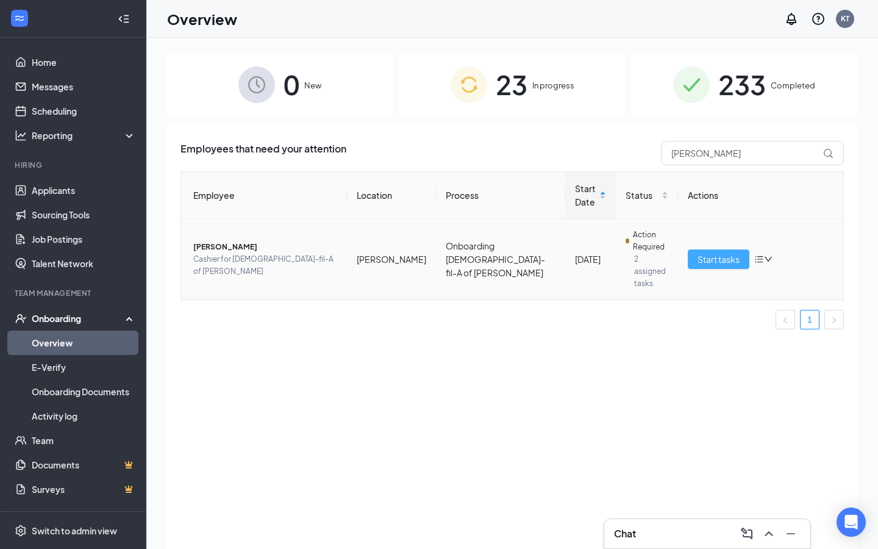
click at [709, 252] on span "Start tasks" at bounding box center [718, 258] width 42 height 13
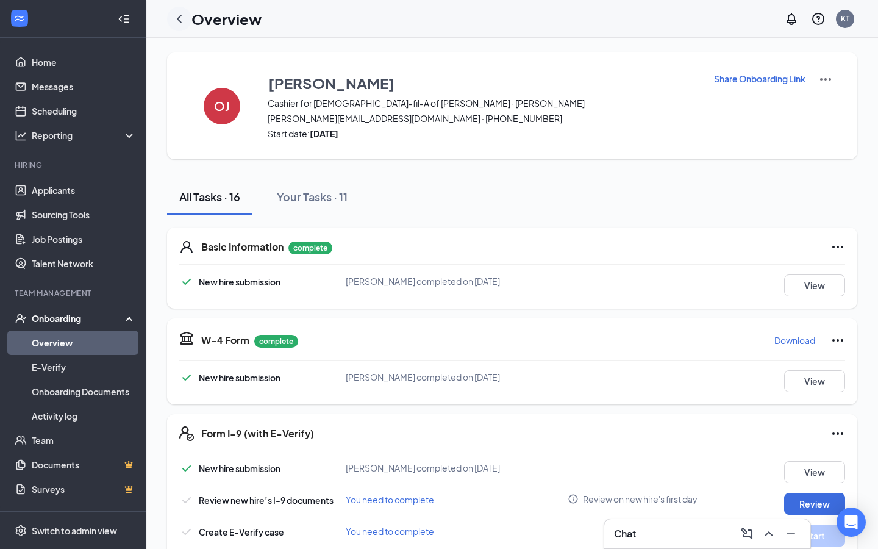
click at [180, 21] on icon "ChevronLeft" at bounding box center [179, 19] width 15 height 15
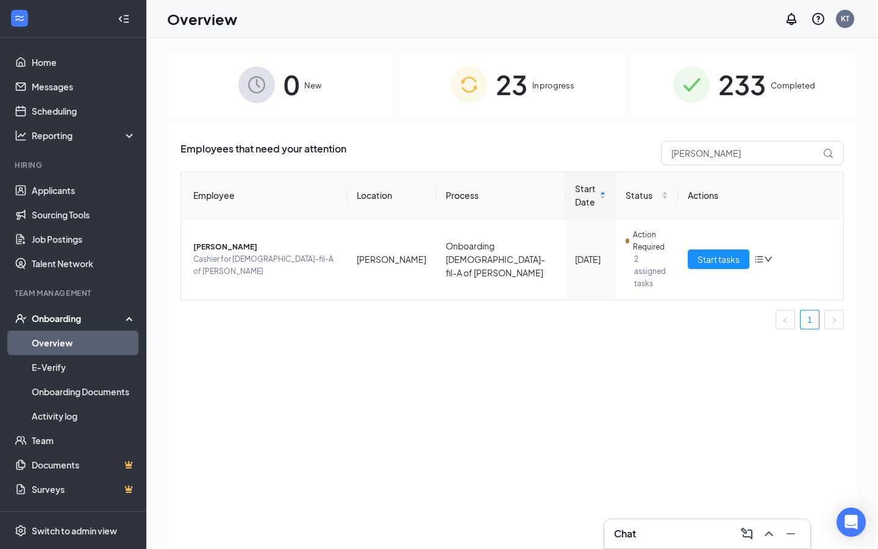
click at [109, 337] on link "Overview" at bounding box center [84, 342] width 104 height 24
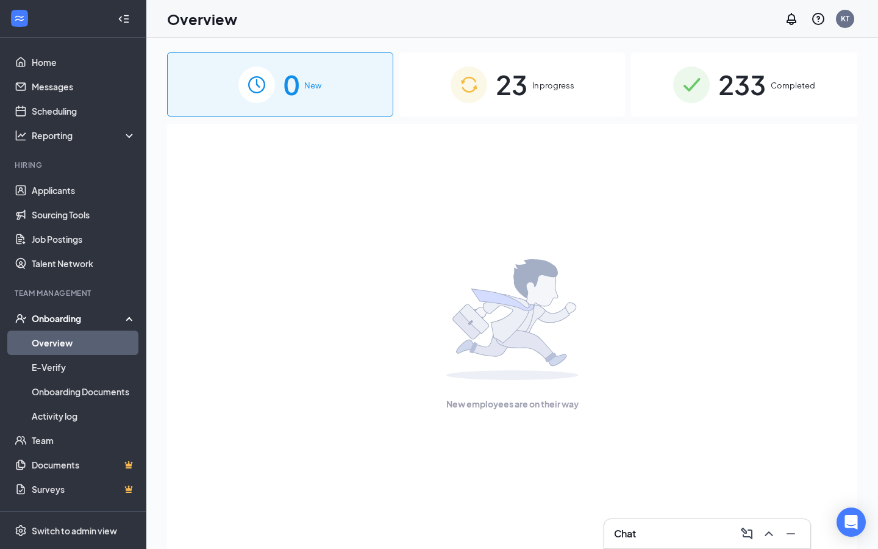
click at [528, 91] on div "23 In progress" at bounding box center [512, 84] width 226 height 64
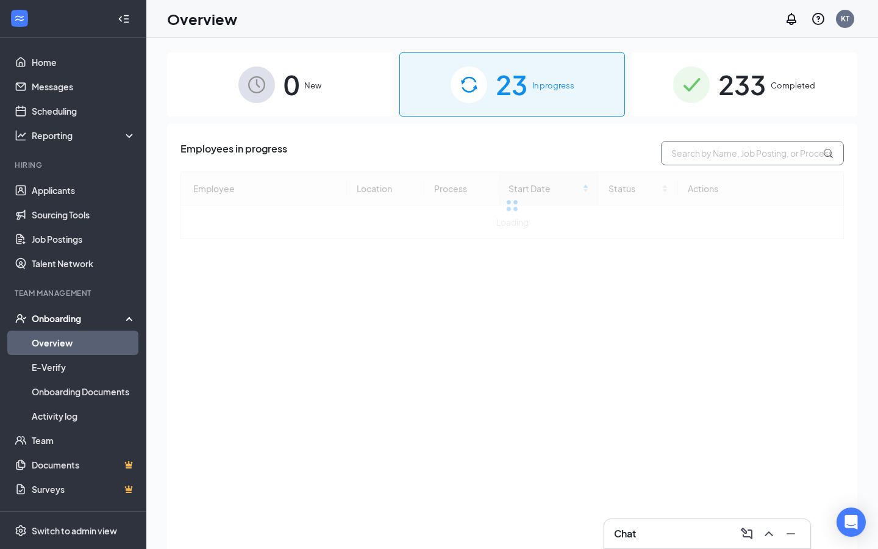
click at [738, 154] on input "text" at bounding box center [752, 153] width 183 height 24
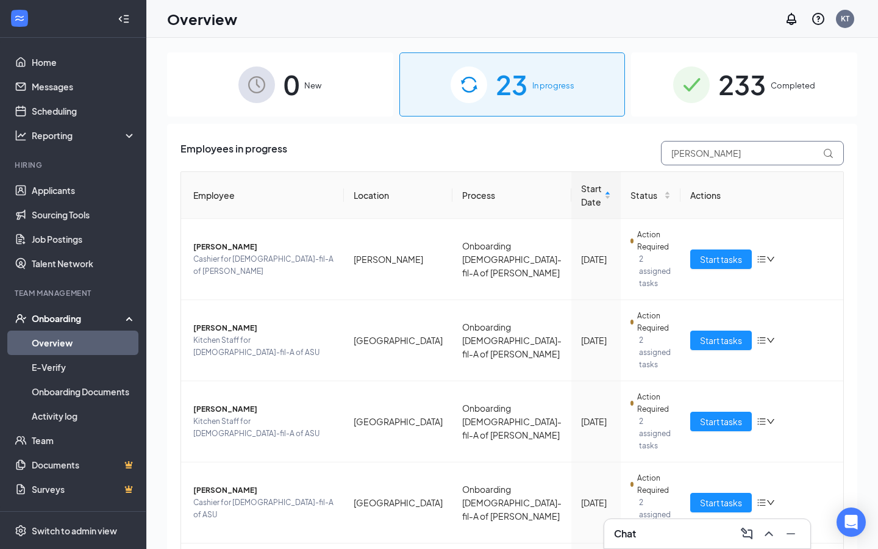
type input "andrew"
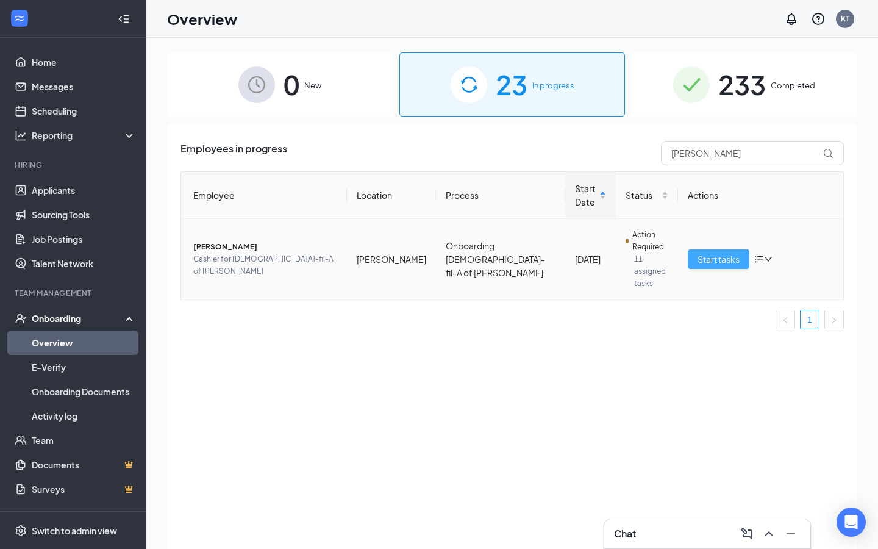
click at [726, 255] on span "Start tasks" at bounding box center [718, 258] width 42 height 13
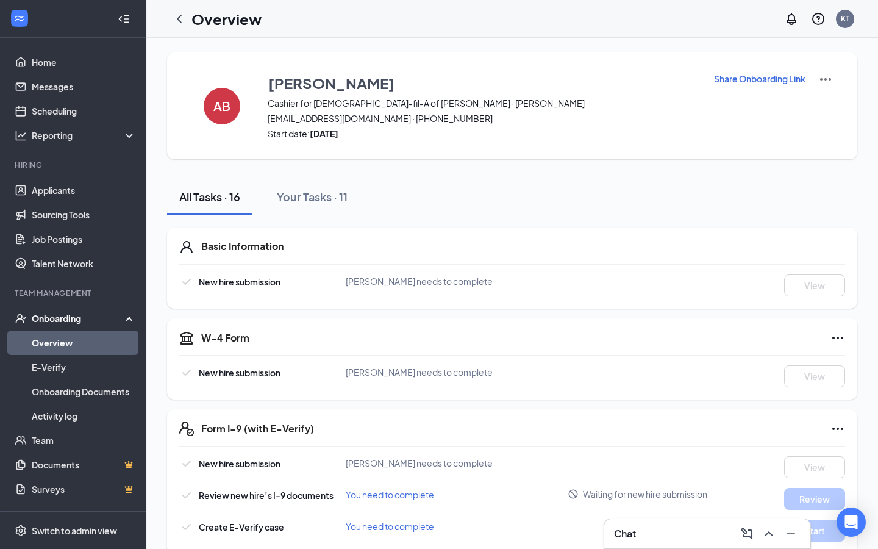
click at [65, 343] on link "Overview" at bounding box center [84, 342] width 104 height 24
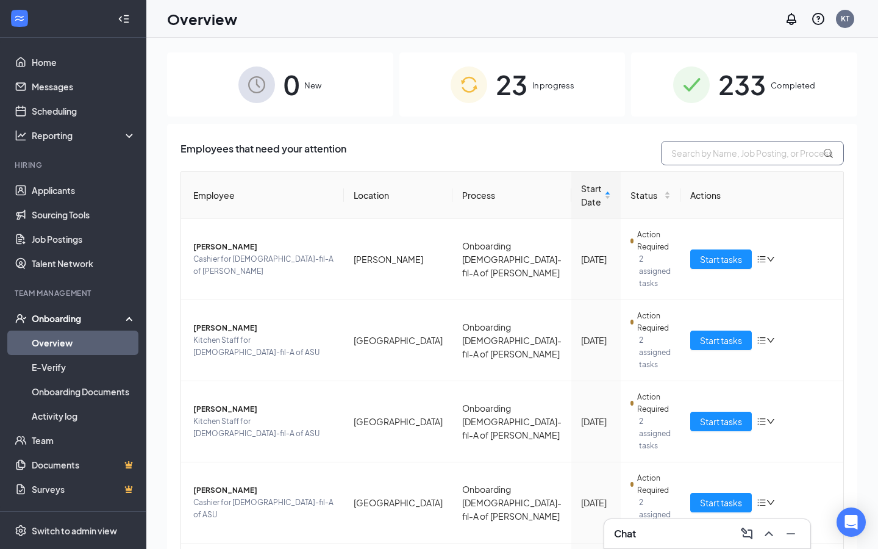
click at [696, 159] on input "text" at bounding box center [752, 153] width 183 height 24
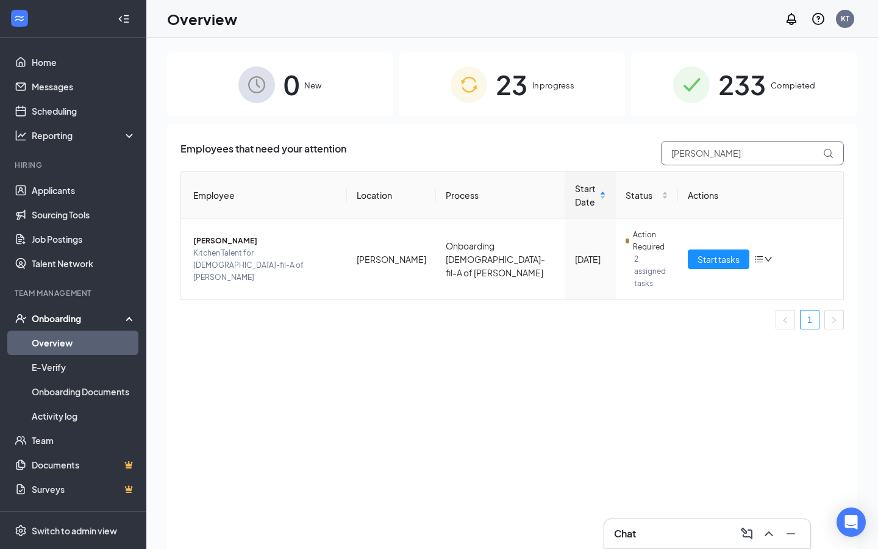
click at [682, 157] on input "emily" at bounding box center [752, 153] width 183 height 24
type input "nipper"
click at [738, 254] on span "Start tasks" at bounding box center [718, 258] width 42 height 13
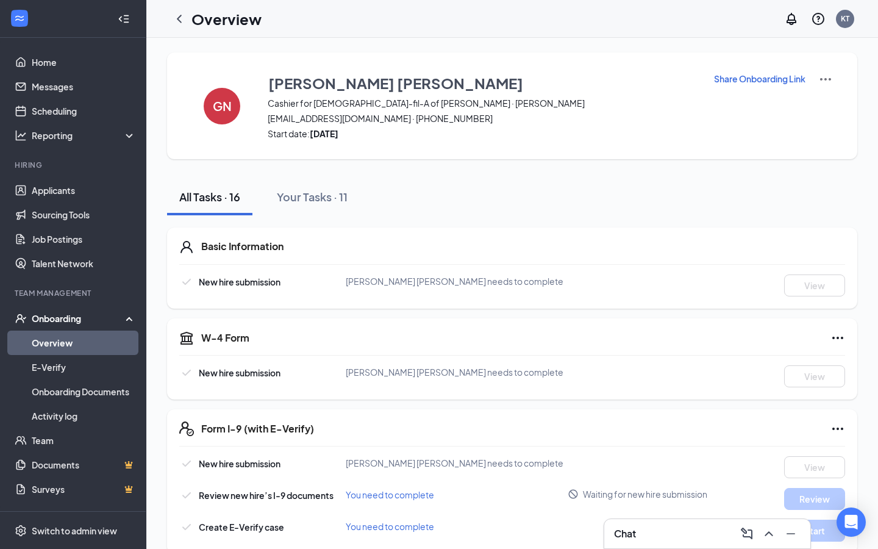
click at [109, 342] on link "Overview" at bounding box center [84, 342] width 104 height 24
